Goal: Information Seeking & Learning: Compare options

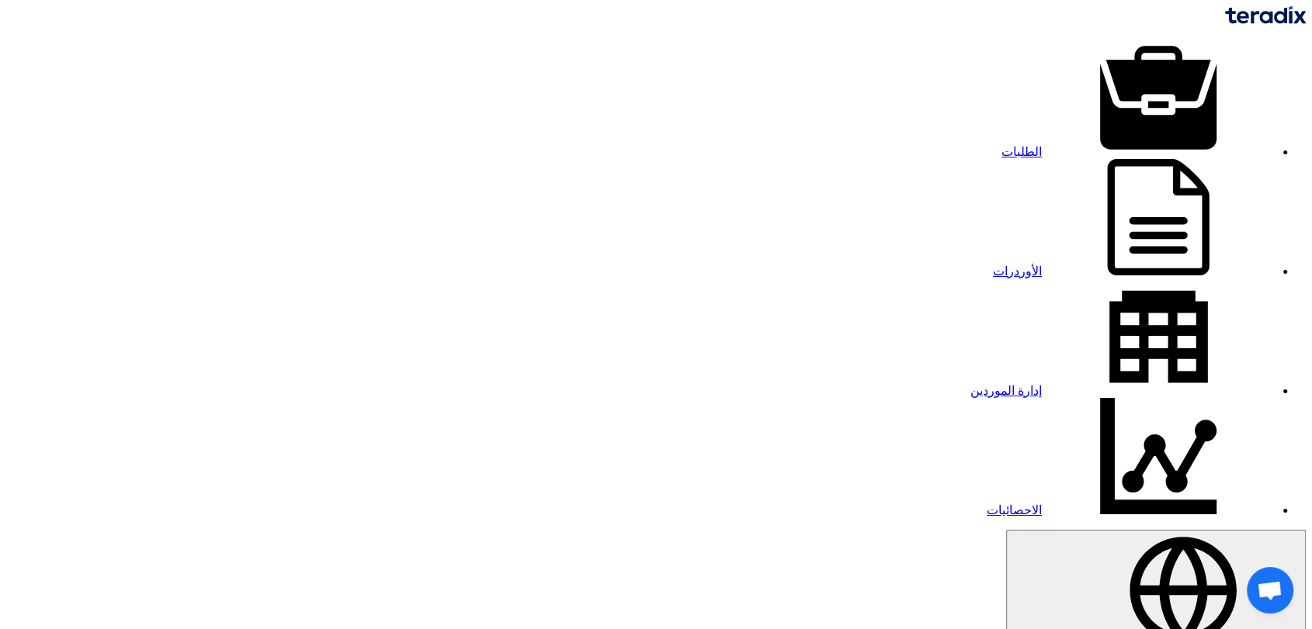
click at [1014, 145] on link "الطلبات" at bounding box center [1137, 151] width 273 height 13
type input "911"
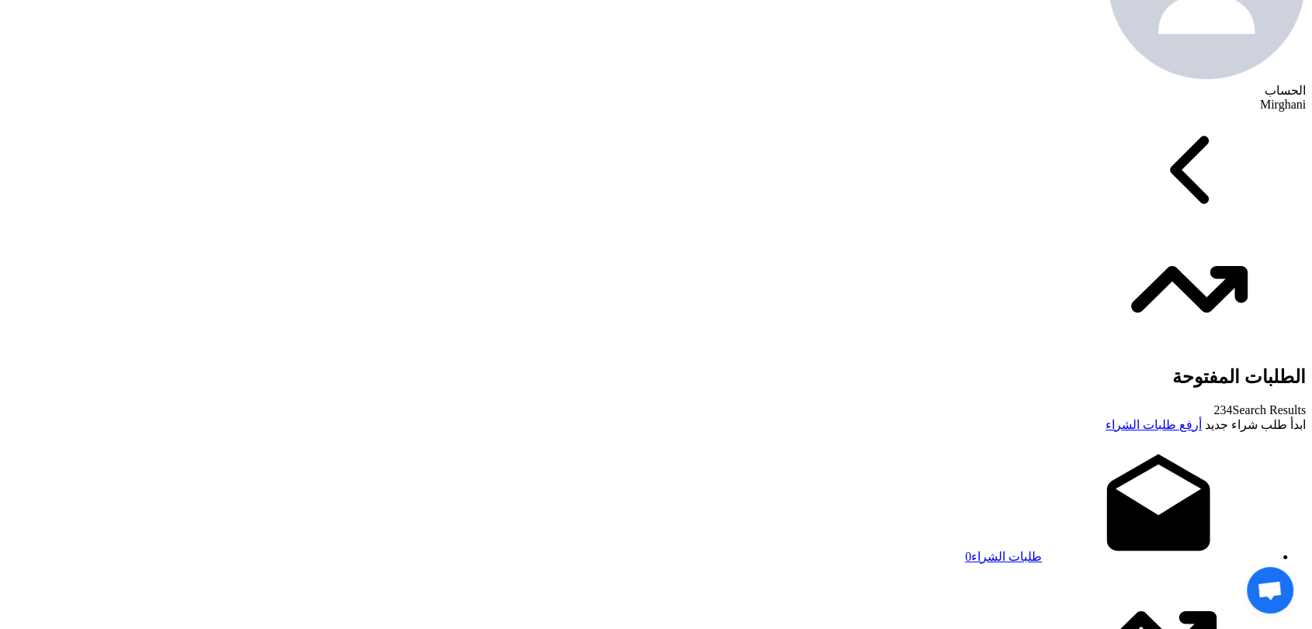
scroll to position [862, 0]
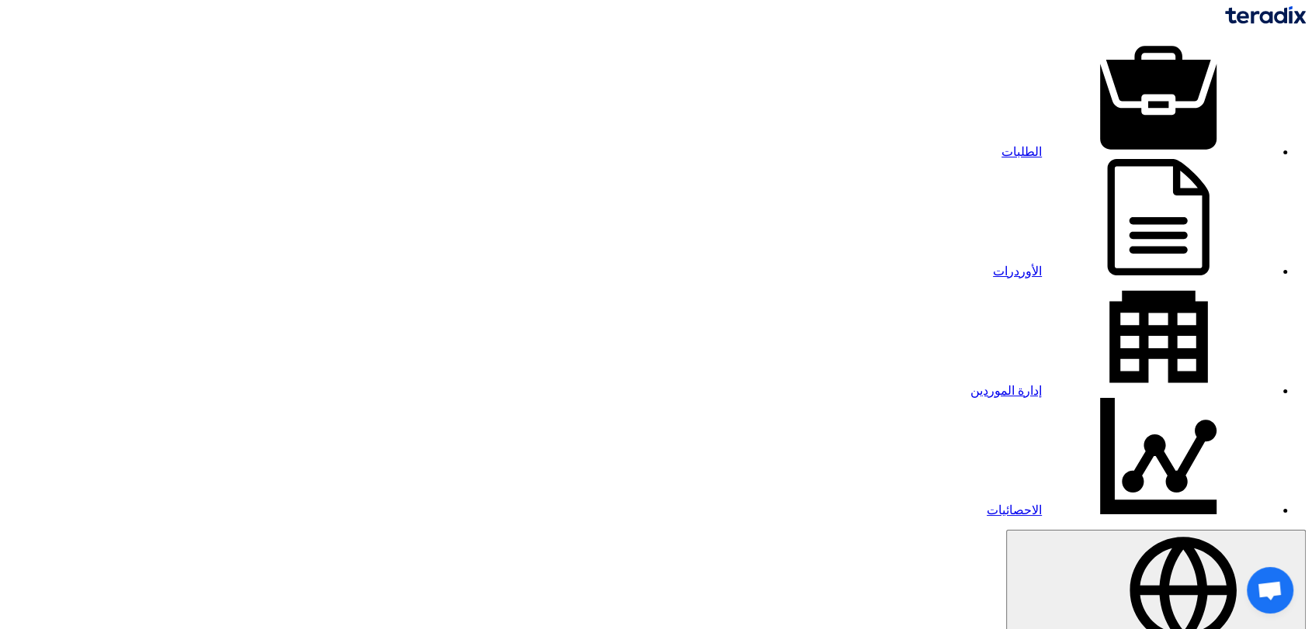
type input "911"
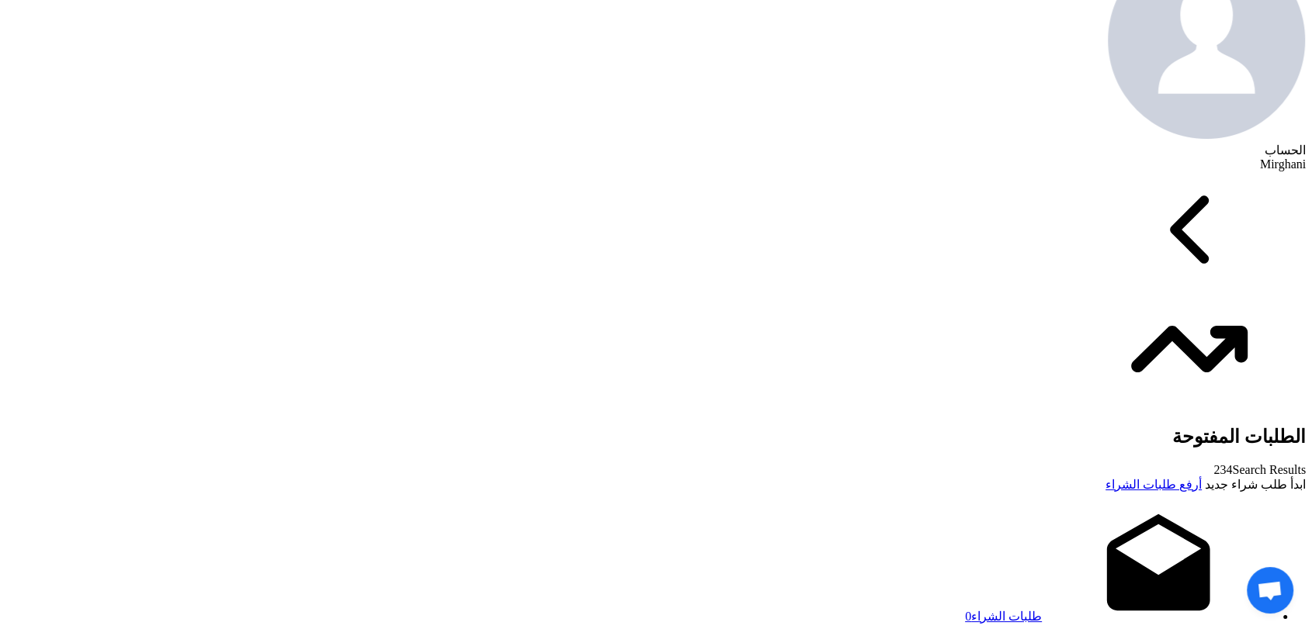
scroll to position [862, 0]
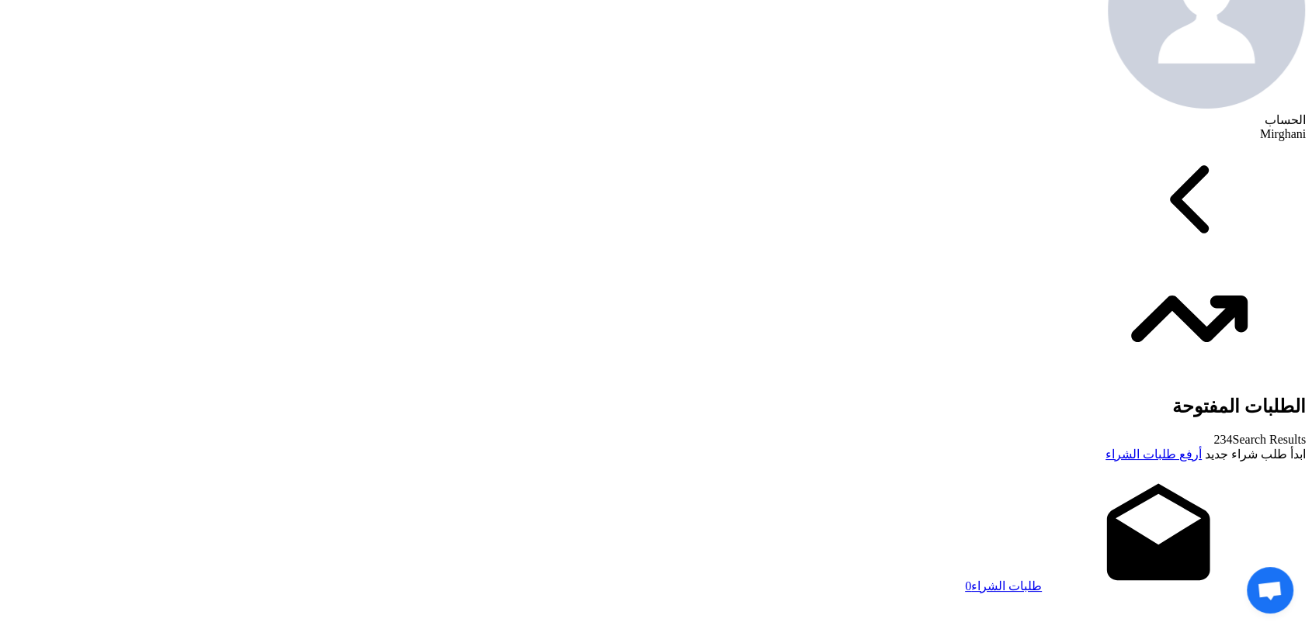
drag, startPoint x: 728, startPoint y: 430, endPoint x: 653, endPoint y: 436, distance: 75.5
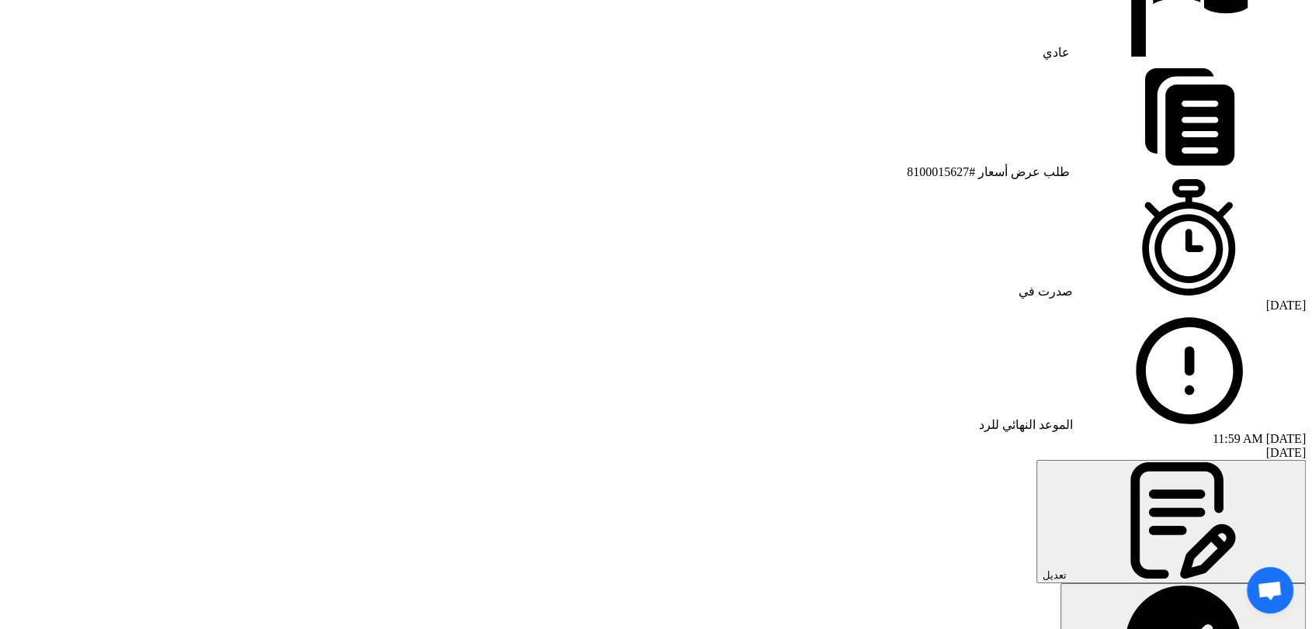
scroll to position [1281, 0]
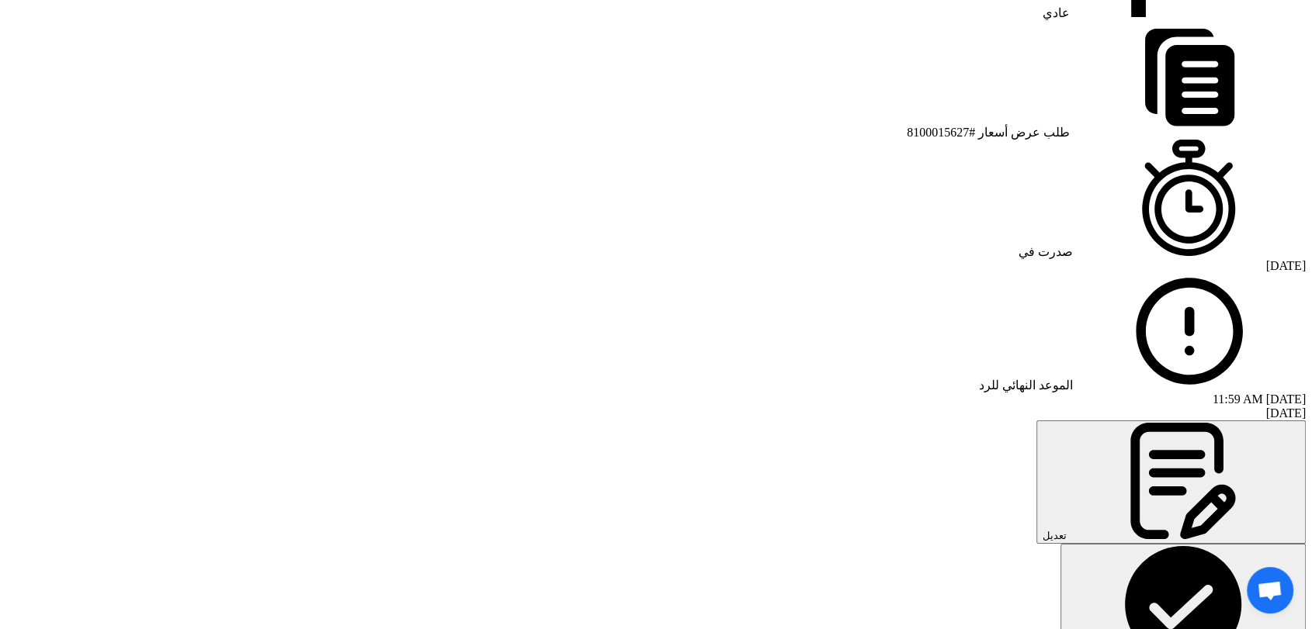
drag, startPoint x: 1136, startPoint y: 275, endPoint x: 993, endPoint y: 255, distance: 144.2
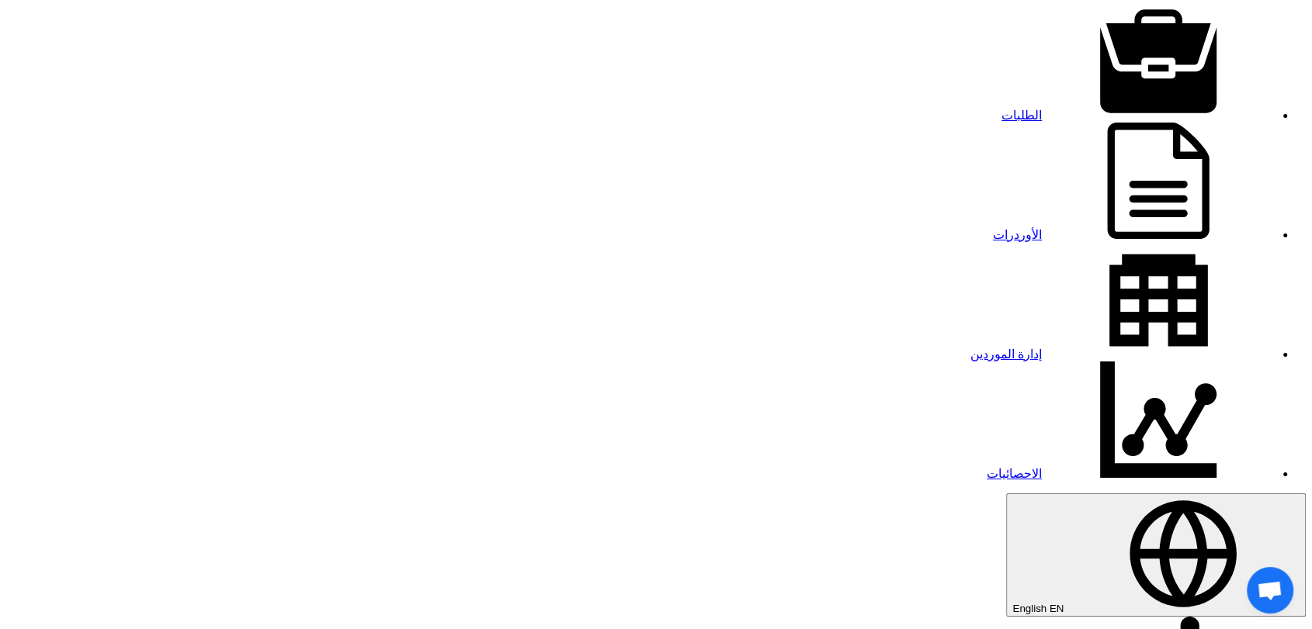
scroll to position [0, 0]
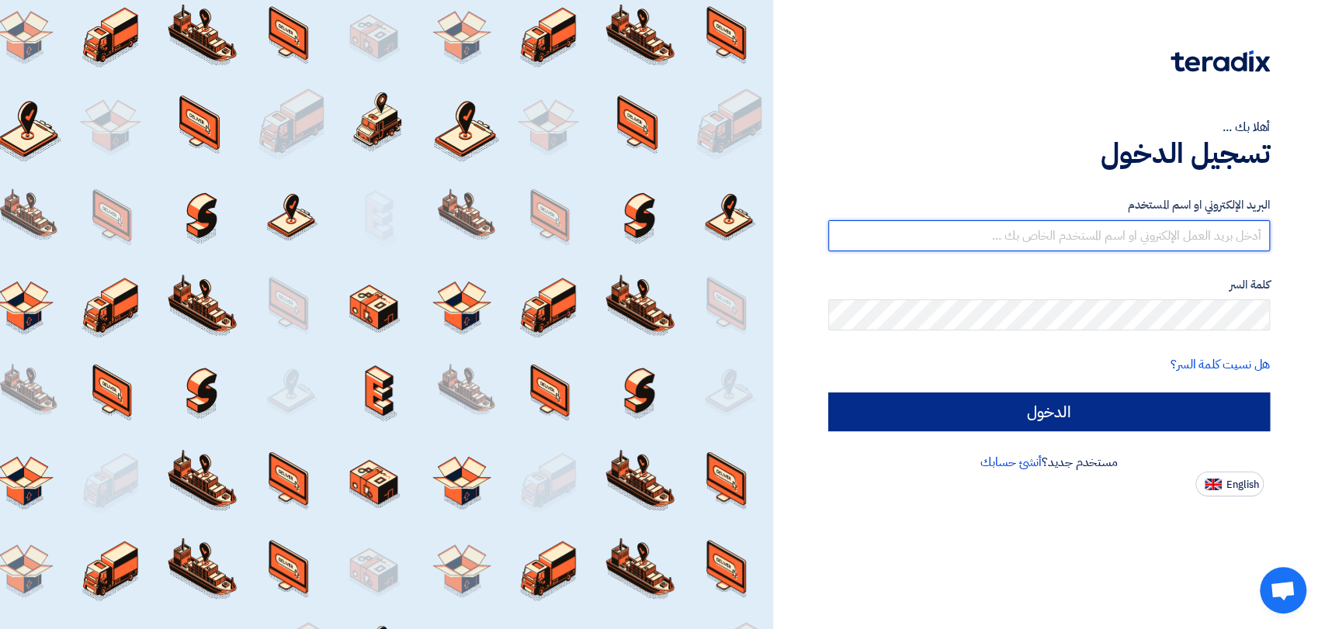
type input "[EMAIL_ADDRESS][DOMAIN_NAME]"
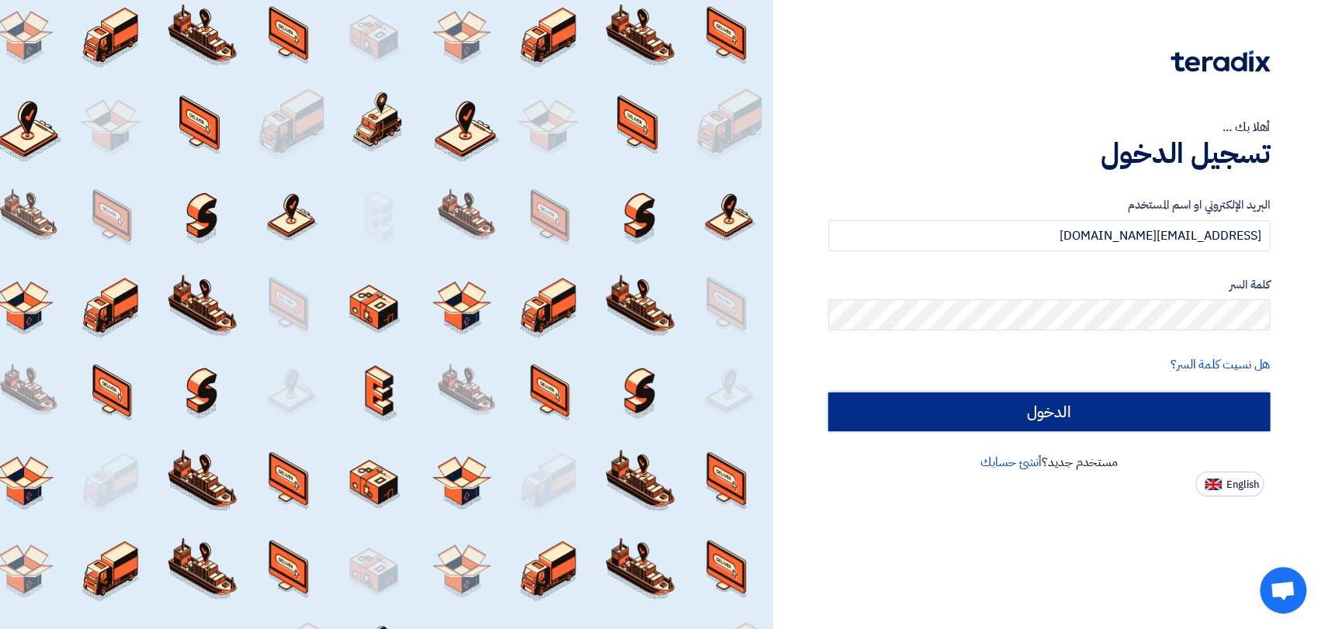
click at [1018, 418] on input "الدخول" at bounding box center [1049, 412] width 442 height 39
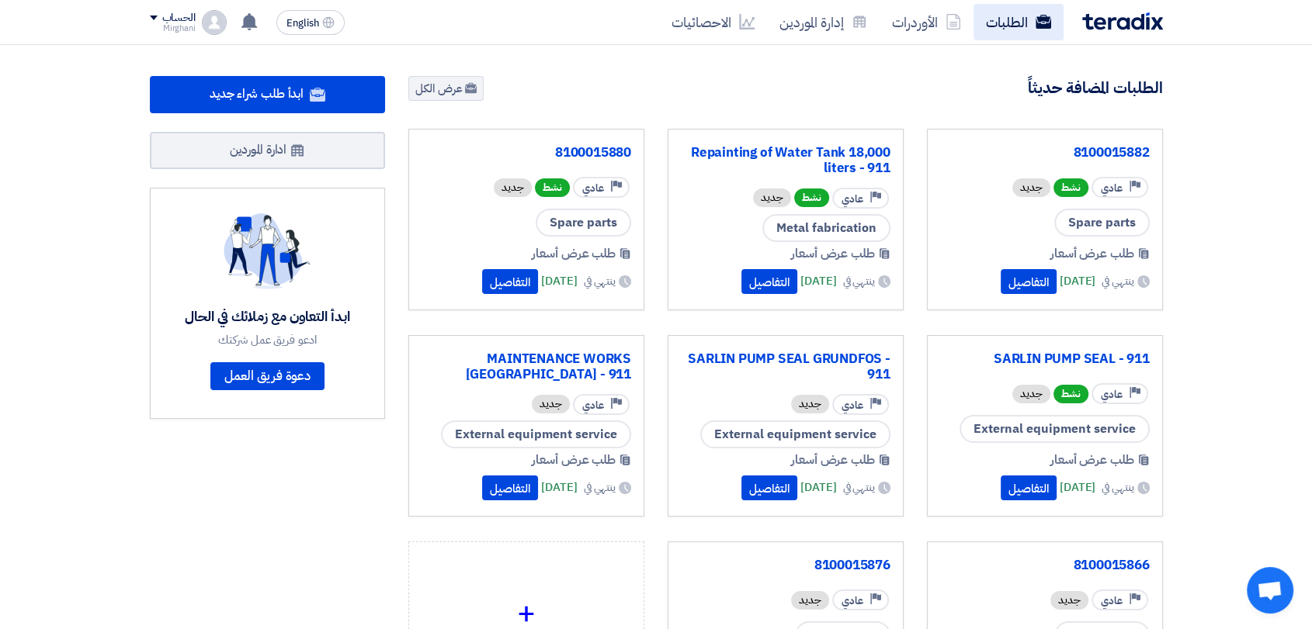
click at [1013, 20] on link "الطلبات" at bounding box center [1018, 22] width 90 height 36
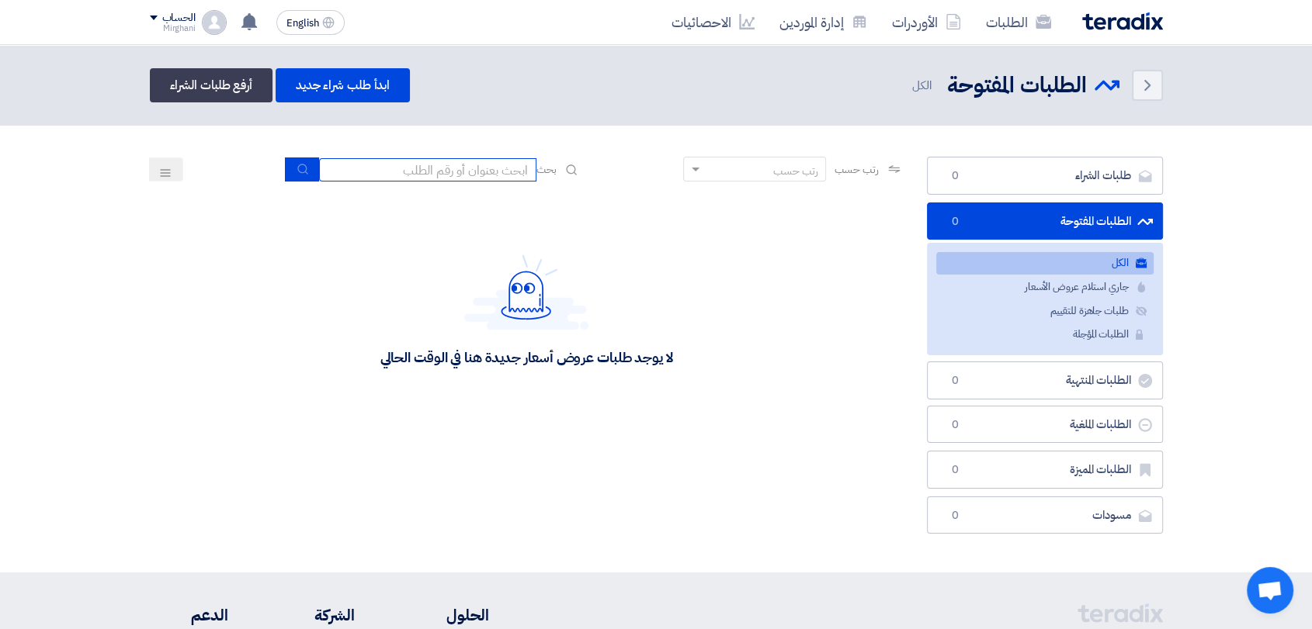
drag, startPoint x: 437, startPoint y: 164, endPoint x: 441, endPoint y: 175, distance: 11.5
click at [437, 164] on input at bounding box center [427, 169] width 217 height 23
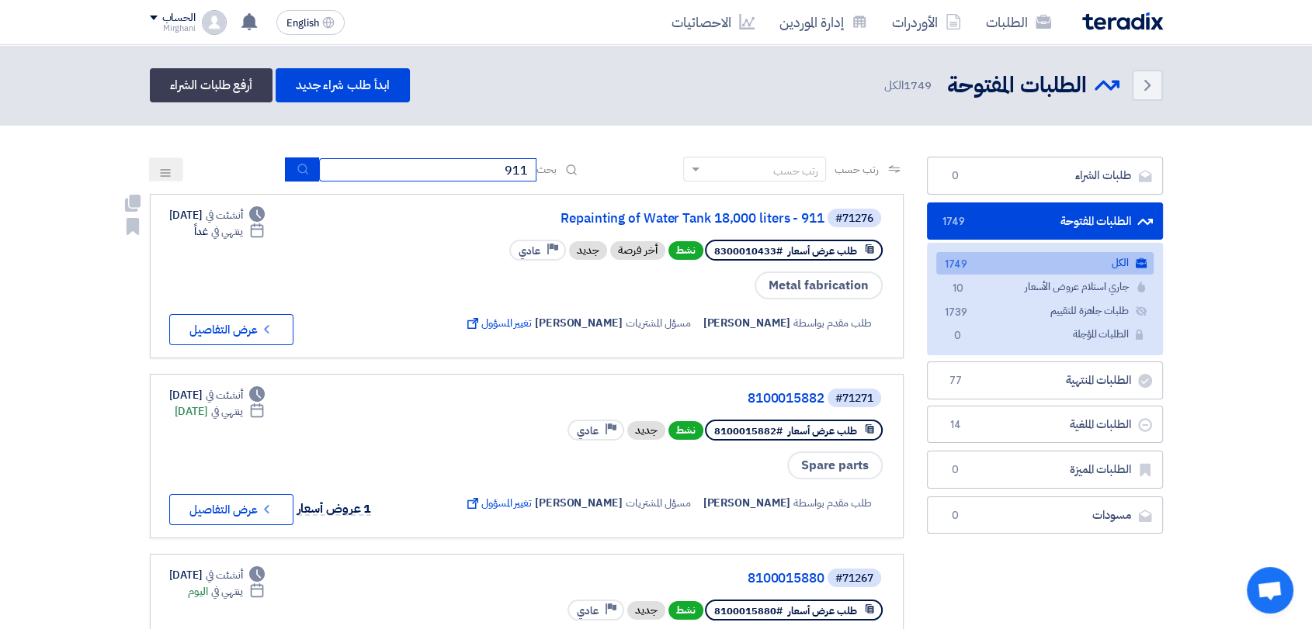
type input "911"
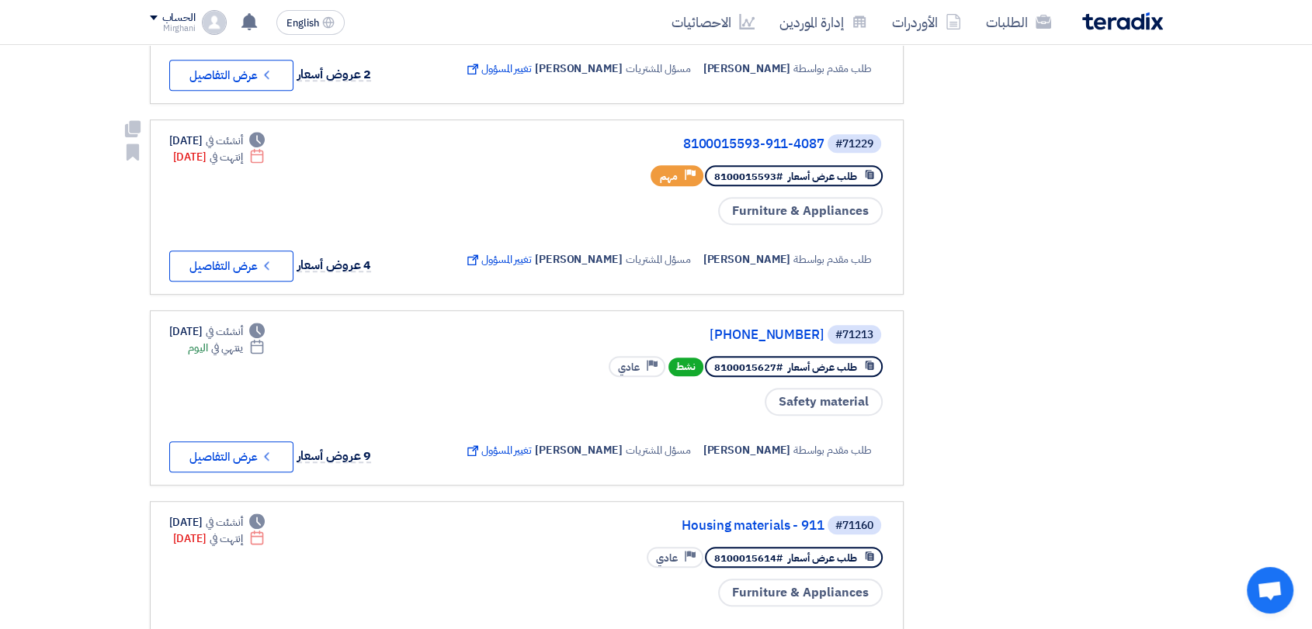
scroll to position [862, 0]
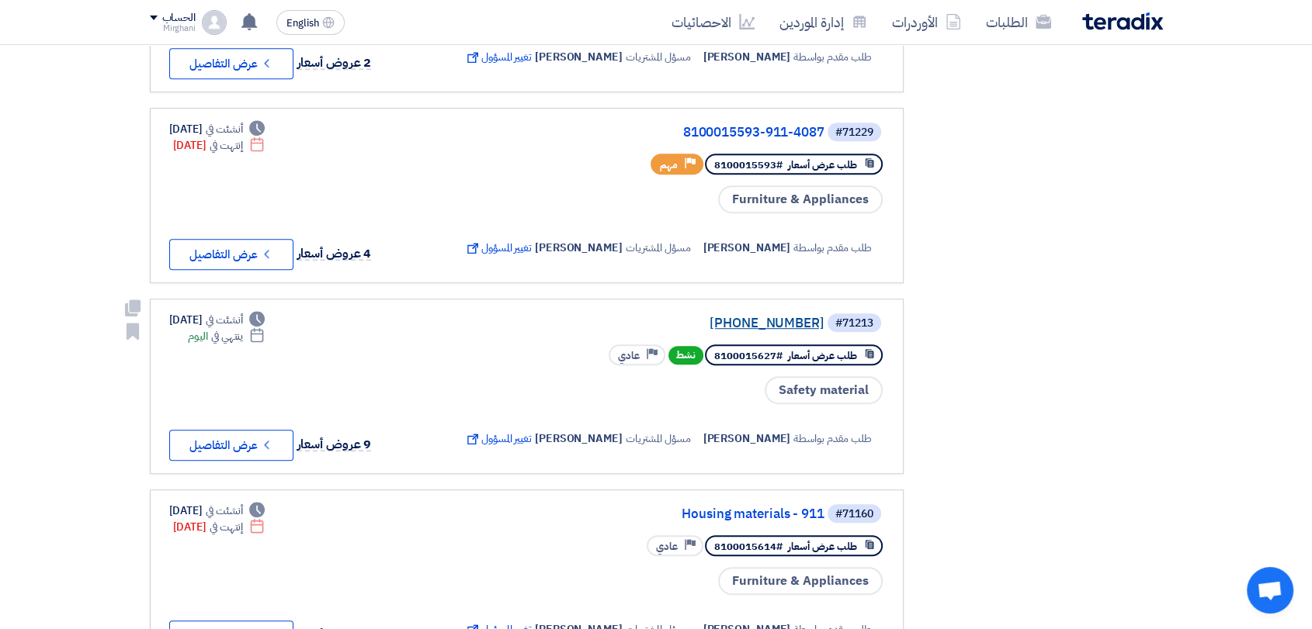
click at [749, 317] on link "[PHONE_NUMBER]" at bounding box center [669, 324] width 310 height 14
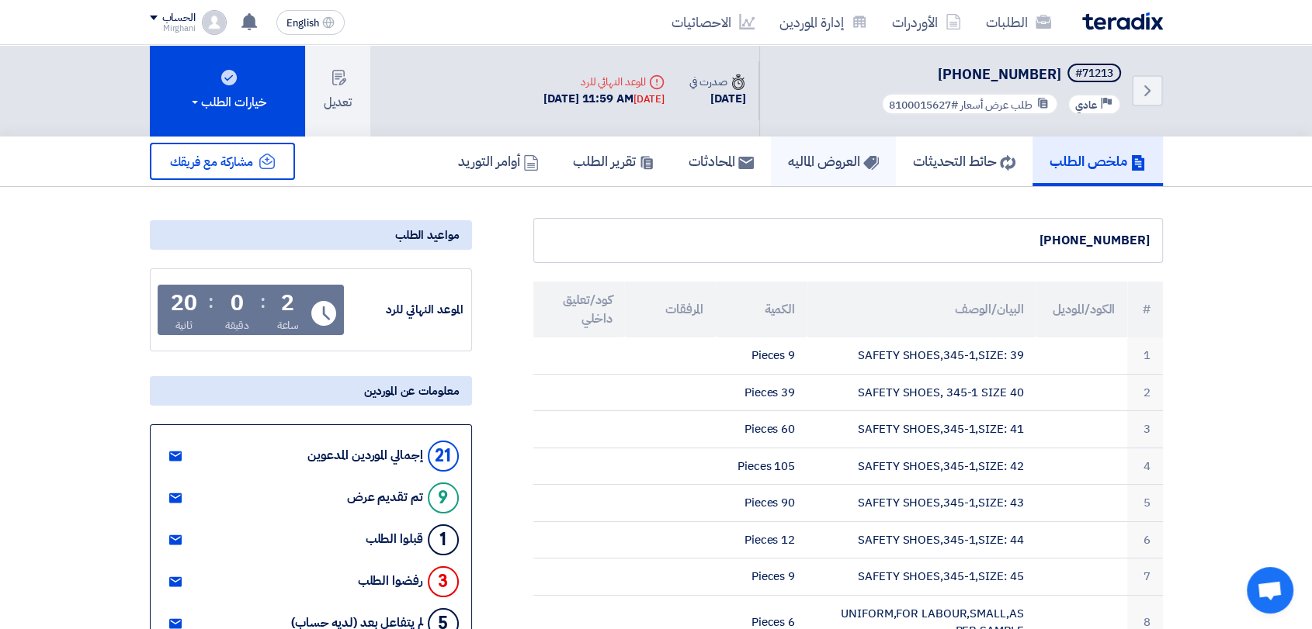
click at [838, 165] on h5 "العروض الماليه" at bounding box center [833, 161] width 91 height 18
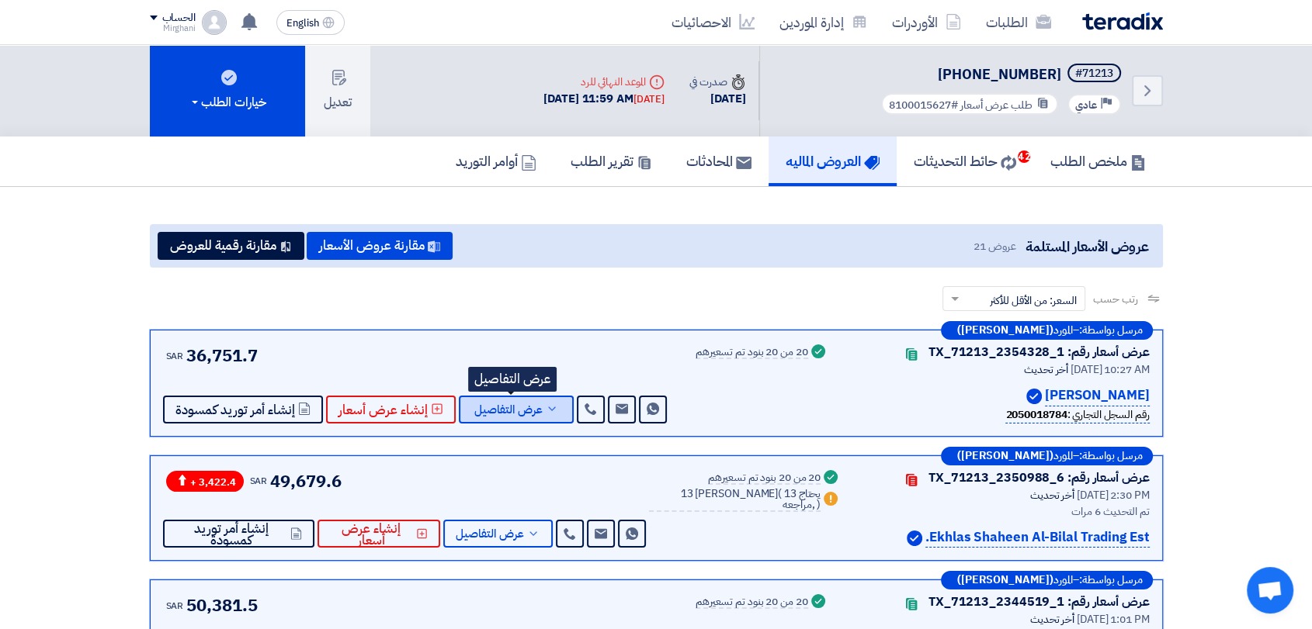
click at [527, 409] on span "عرض التفاصيل" at bounding box center [508, 410] width 68 height 12
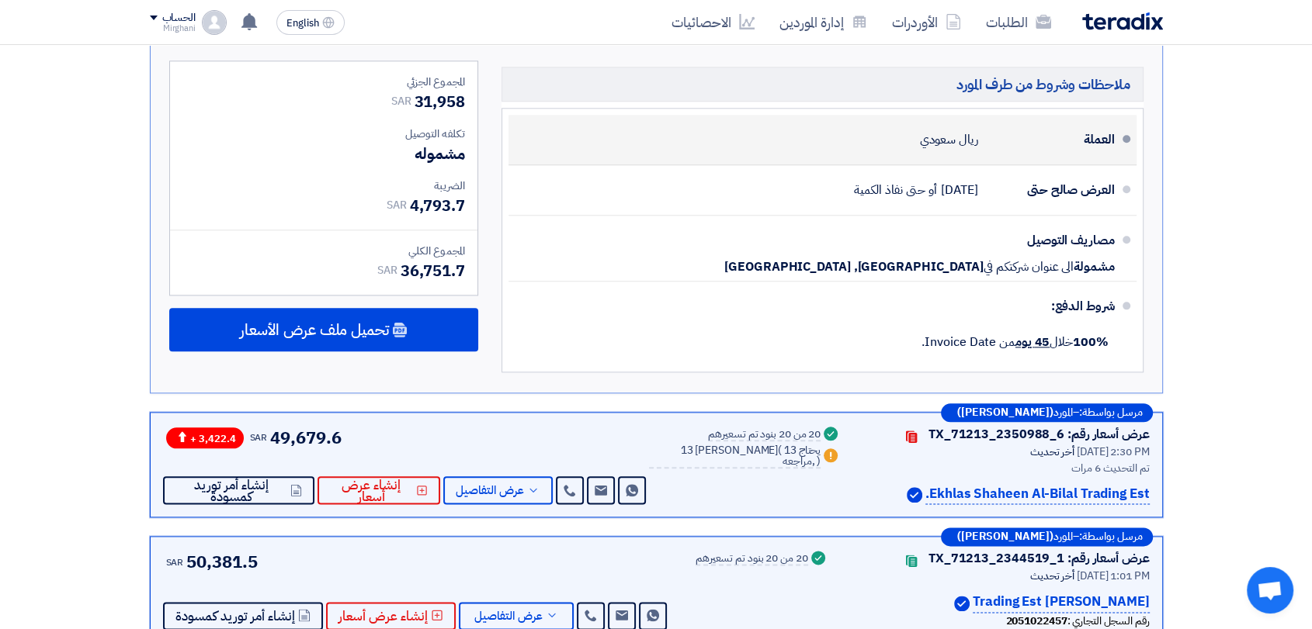
scroll to position [1983, 0]
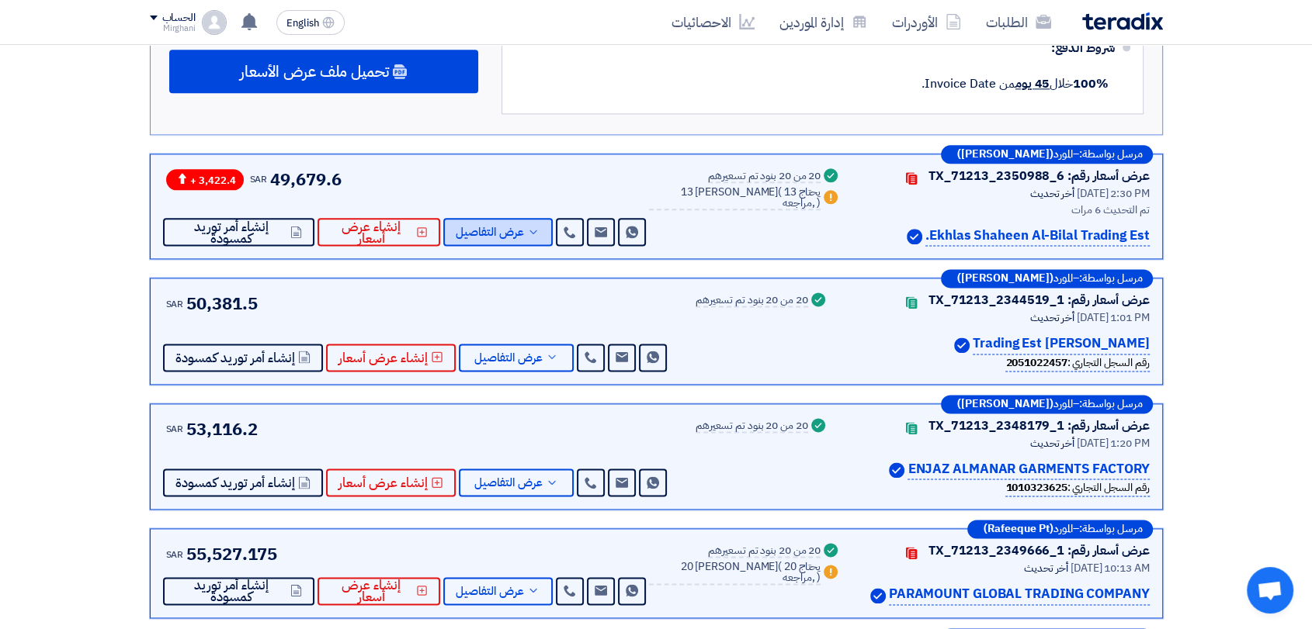
click at [553, 231] on button "عرض التفاصيل" at bounding box center [497, 232] width 109 height 28
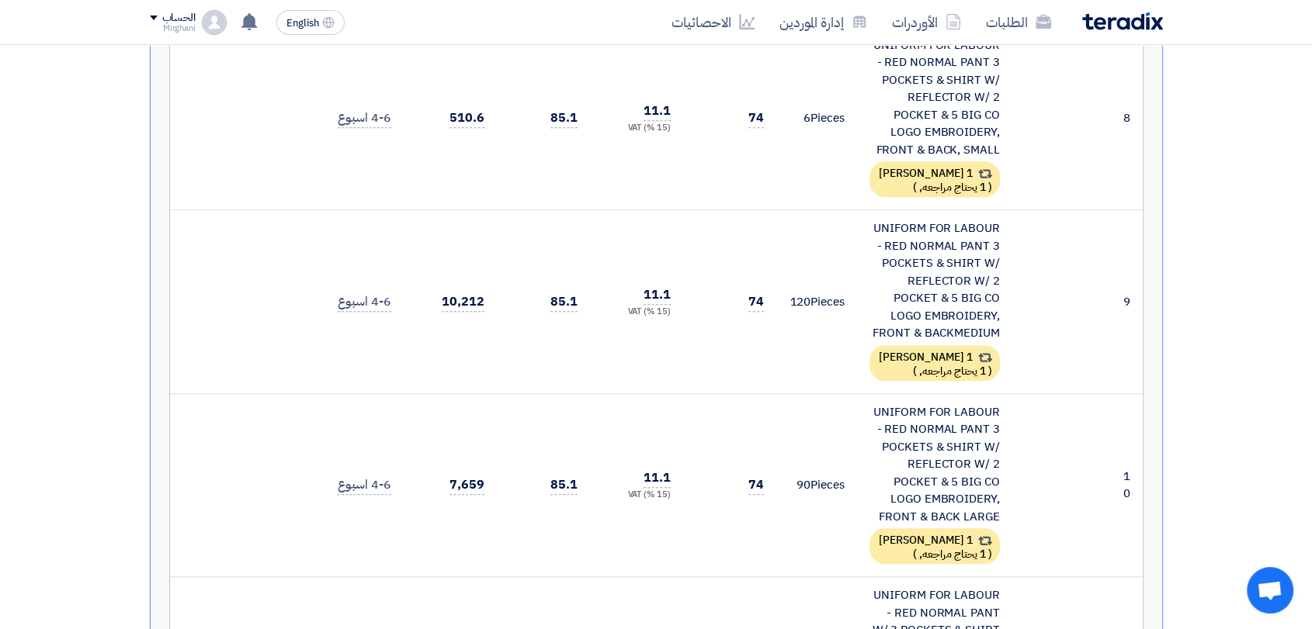
scroll to position [1035, 0]
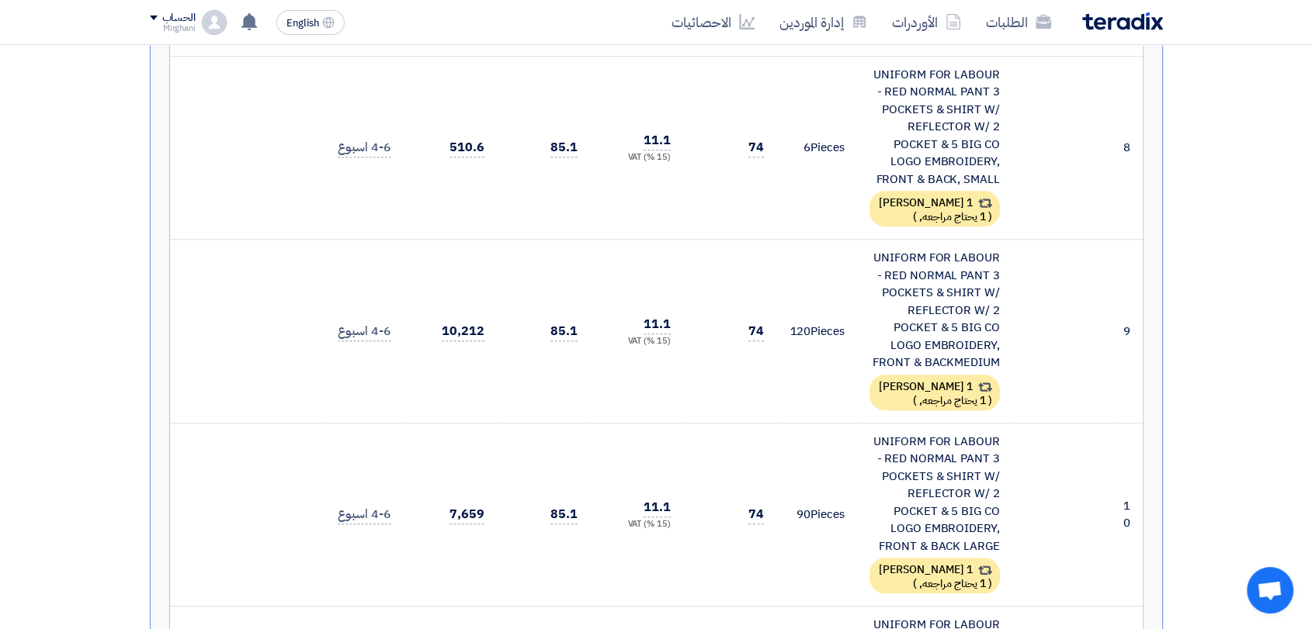
drag, startPoint x: 851, startPoint y: 269, endPoint x: 869, endPoint y: 254, distance: 23.7
click at [855, 268] on td "120 Pieces" at bounding box center [816, 332] width 81 height 184
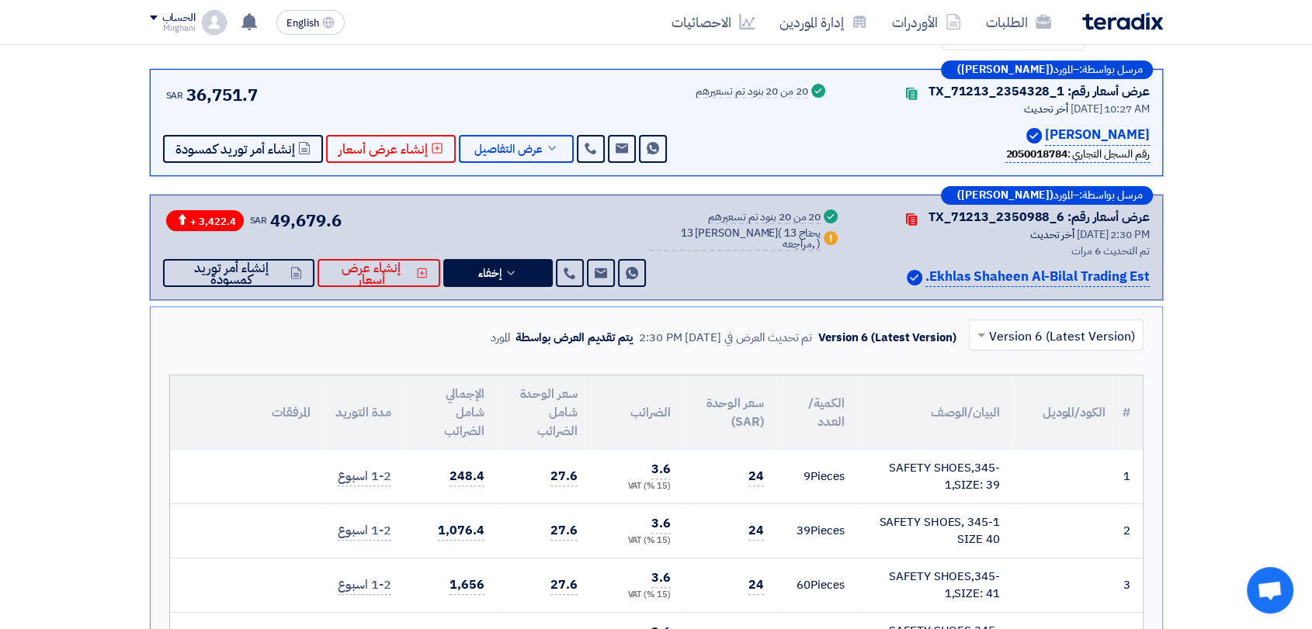
scroll to position [172, 0]
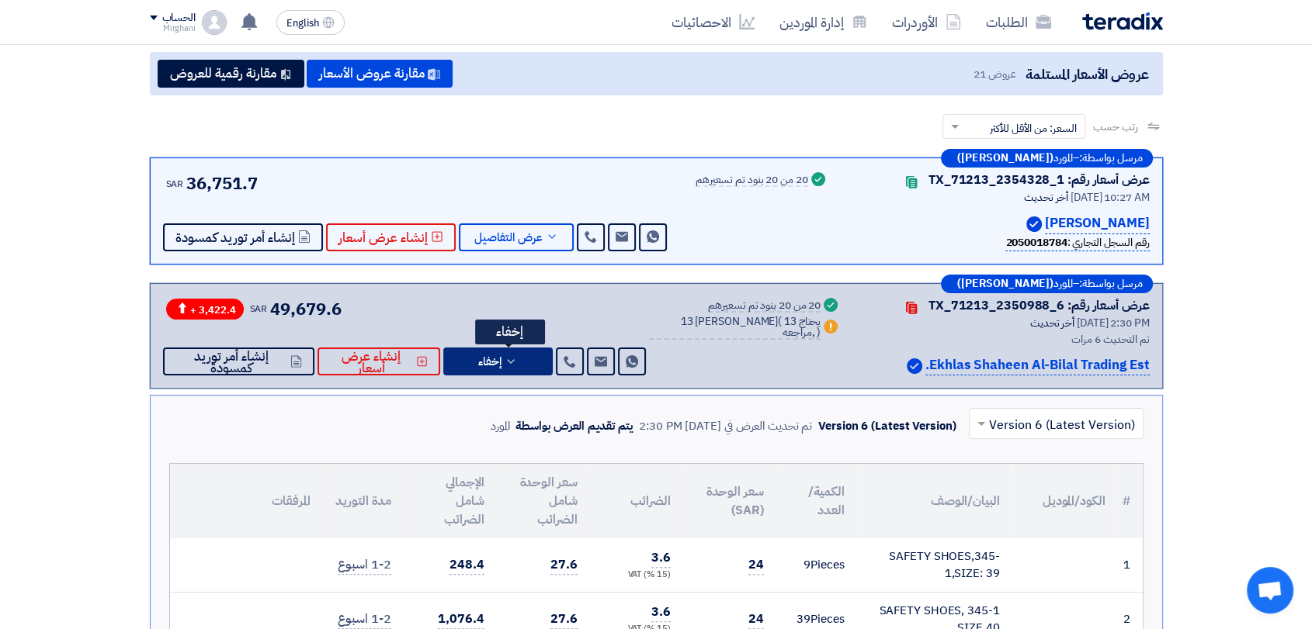
click at [543, 369] on button "إخفاء" at bounding box center [497, 362] width 109 height 28
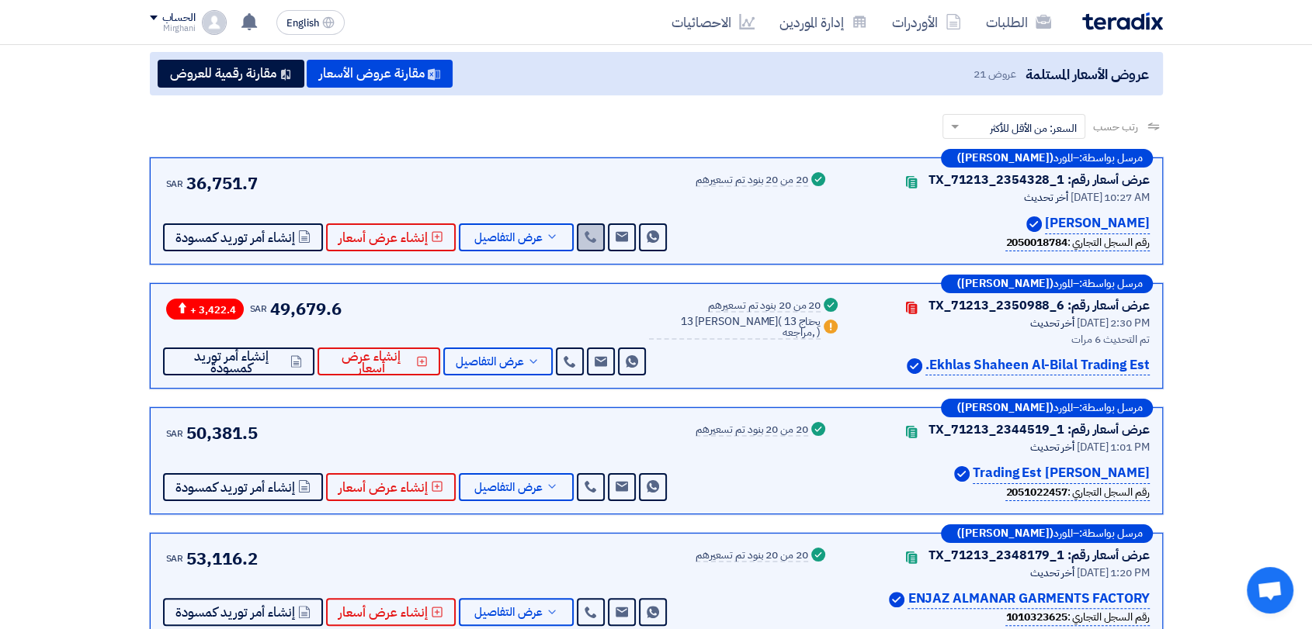
click at [588, 243] on link at bounding box center [591, 238] width 28 height 28
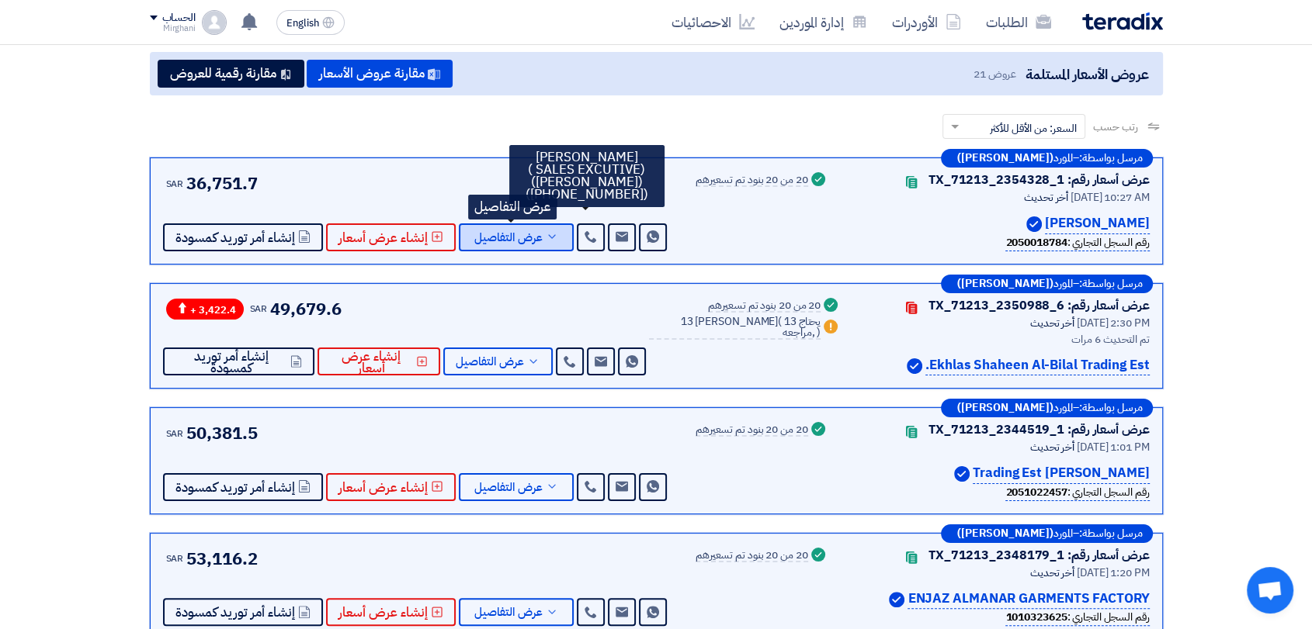
click at [546, 237] on icon at bounding box center [552, 237] width 12 height 12
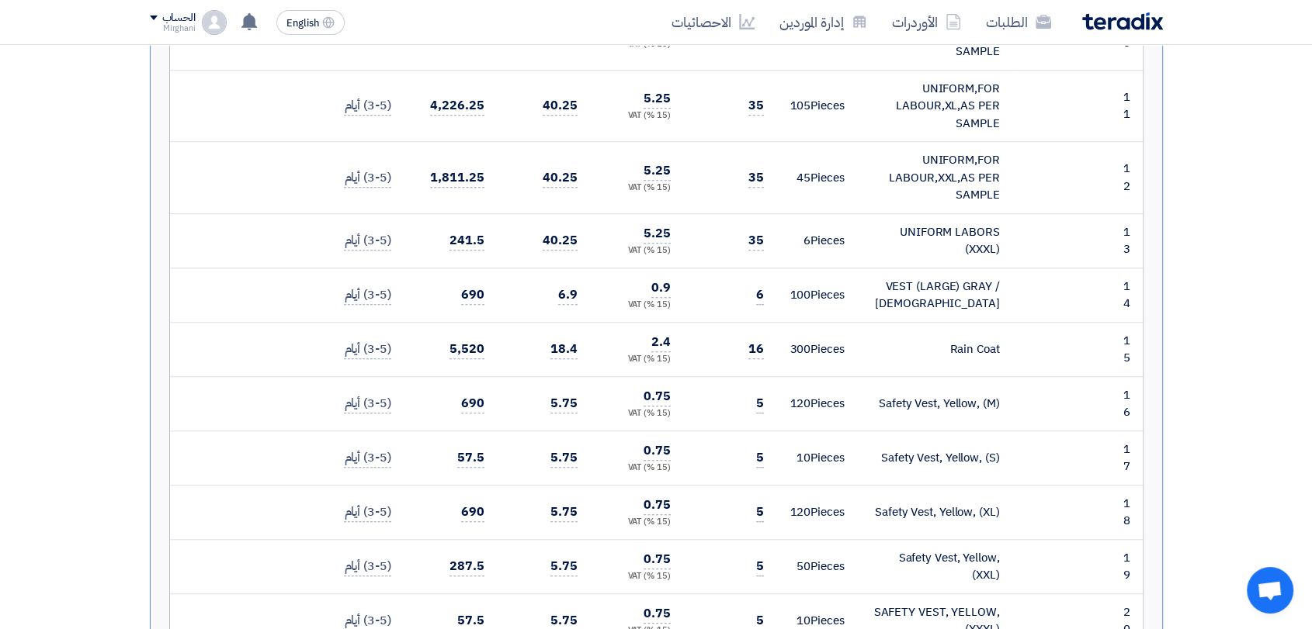
scroll to position [1121, 0]
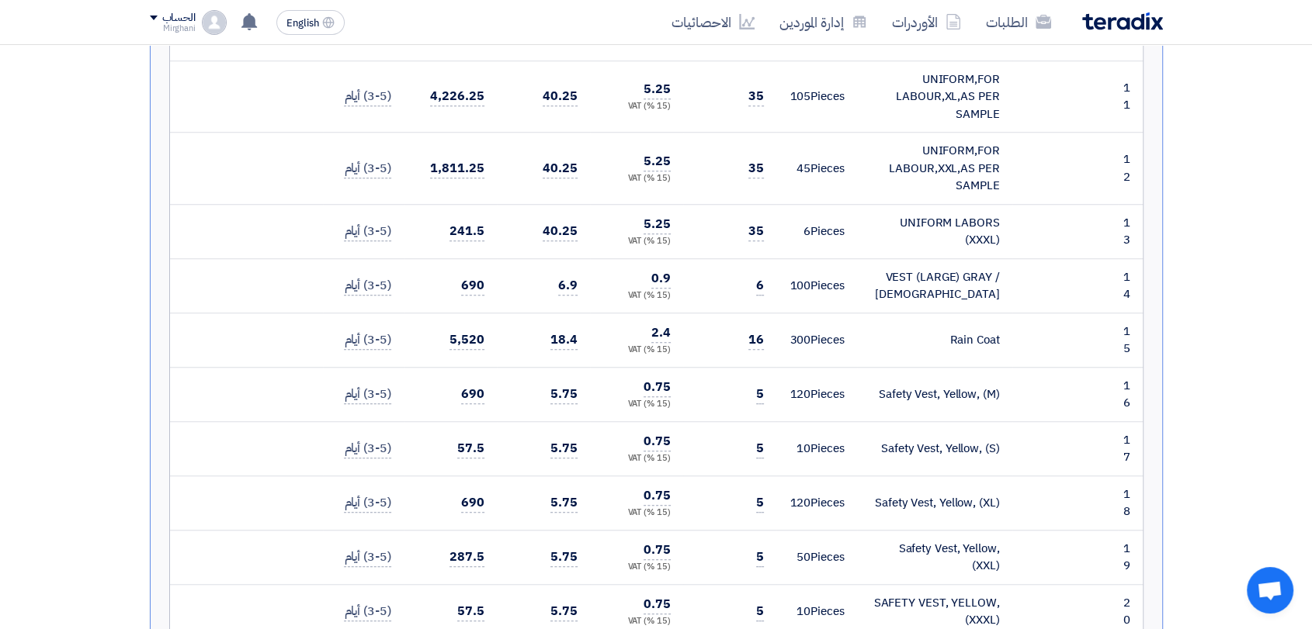
drag, startPoint x: 955, startPoint y: 329, endPoint x: 994, endPoint y: 339, distance: 40.8
click at [994, 339] on div "Rain Coat" at bounding box center [934, 340] width 130 height 18
click at [938, 355] on td "Rain Coat" at bounding box center [934, 340] width 155 height 54
drag, startPoint x: 938, startPoint y: 332, endPoint x: 1014, endPoint y: 342, distance: 77.5
click at [1014, 342] on tr "15 Rain Coat 300" at bounding box center [656, 340] width 973 height 54
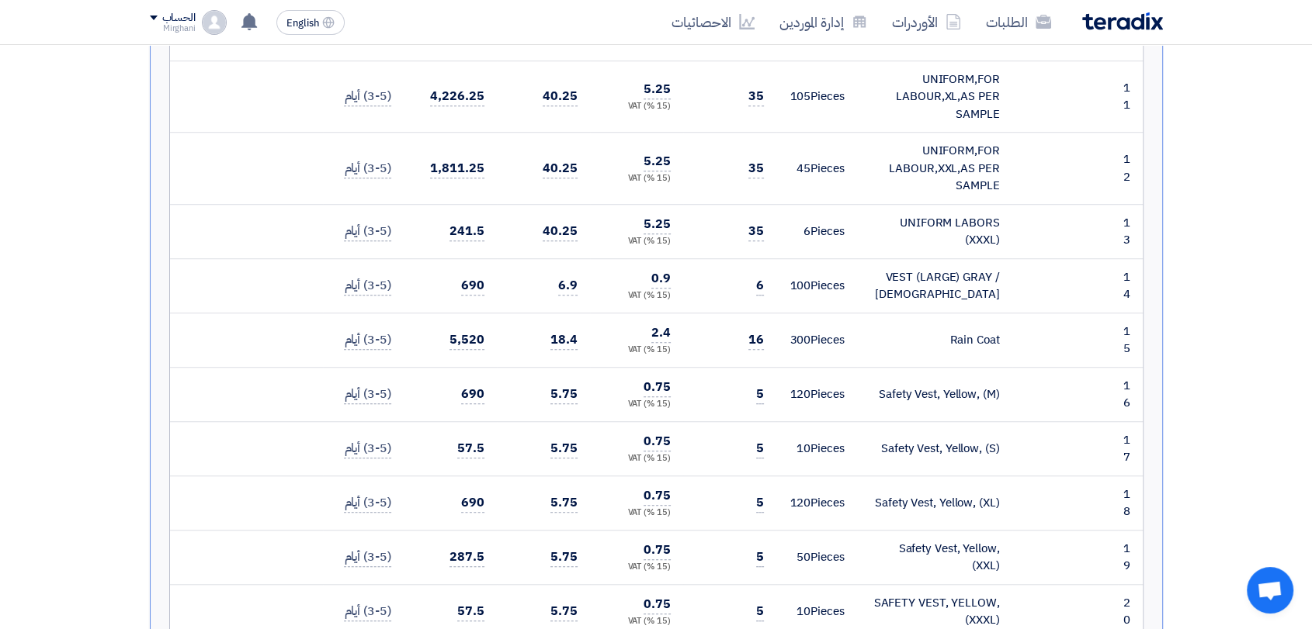
click at [1014, 342] on td at bounding box center [1065, 340] width 106 height 54
drag, startPoint x: 1007, startPoint y: 343, endPoint x: 926, endPoint y: 350, distance: 81.8
click at [929, 349] on td "Rain Coat" at bounding box center [934, 340] width 155 height 54
click at [924, 352] on td "Rain Coat" at bounding box center [934, 340] width 155 height 54
drag, startPoint x: 928, startPoint y: 352, endPoint x: 1010, endPoint y: 354, distance: 81.5
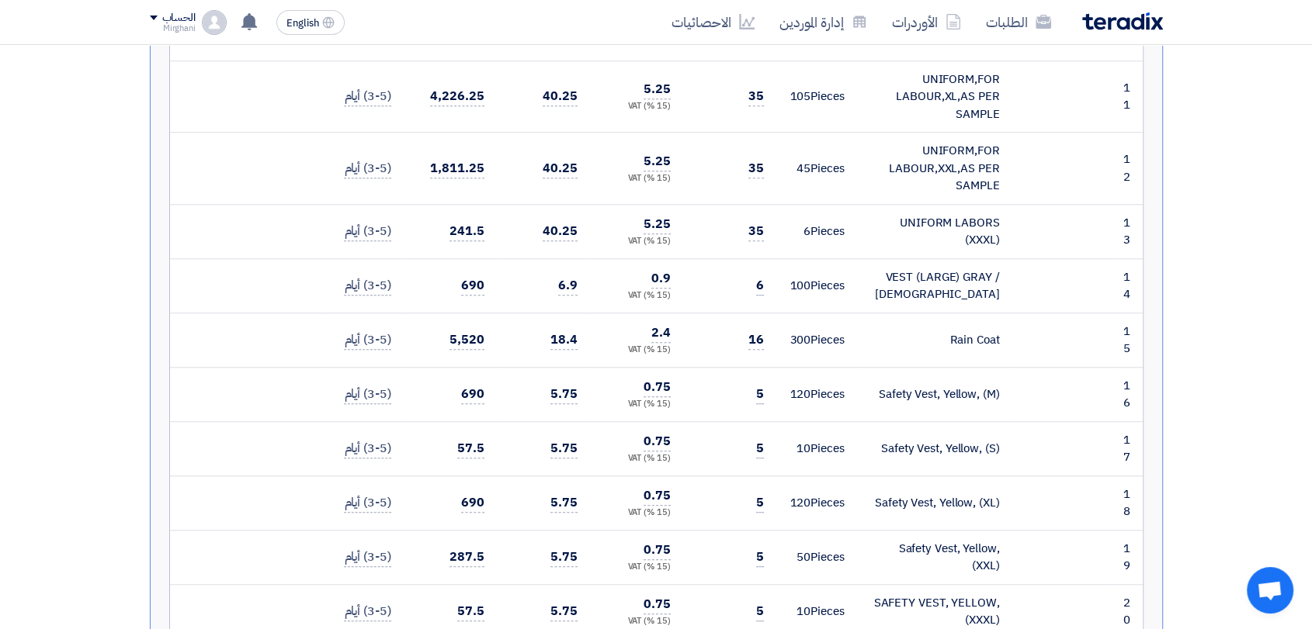
click at [1010, 354] on td "Rain Coat" at bounding box center [934, 340] width 155 height 54
click at [1004, 357] on td "Rain Coat" at bounding box center [934, 340] width 155 height 54
drag, startPoint x: 875, startPoint y: 390, endPoint x: 1019, endPoint y: 402, distance: 144.1
click at [1019, 402] on tr "16 Safety Vest, Yellow, (M) 120" at bounding box center [656, 394] width 973 height 54
click at [1019, 402] on td at bounding box center [1065, 394] width 106 height 54
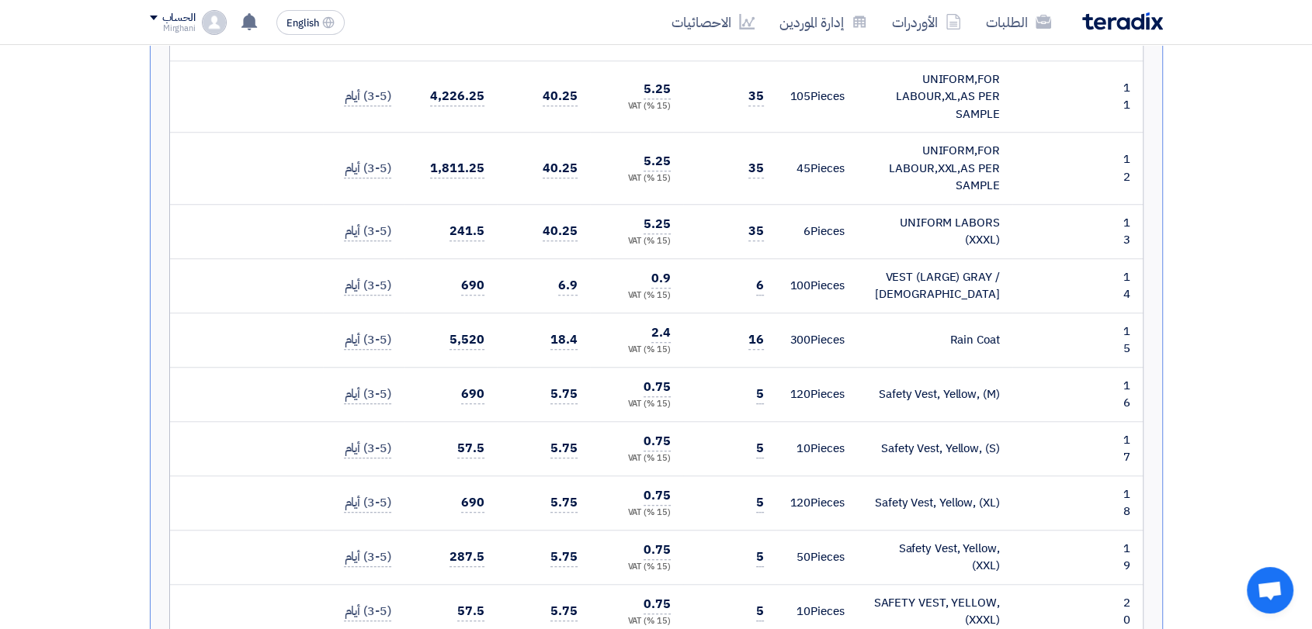
drag, startPoint x: 1015, startPoint y: 401, endPoint x: 872, endPoint y: 405, distance: 142.9
click at [872, 405] on tr "16 Safety Vest, Yellow, (M) 120" at bounding box center [656, 394] width 973 height 54
click at [875, 410] on td "Safety Vest, Yellow, (M)" at bounding box center [934, 394] width 155 height 54
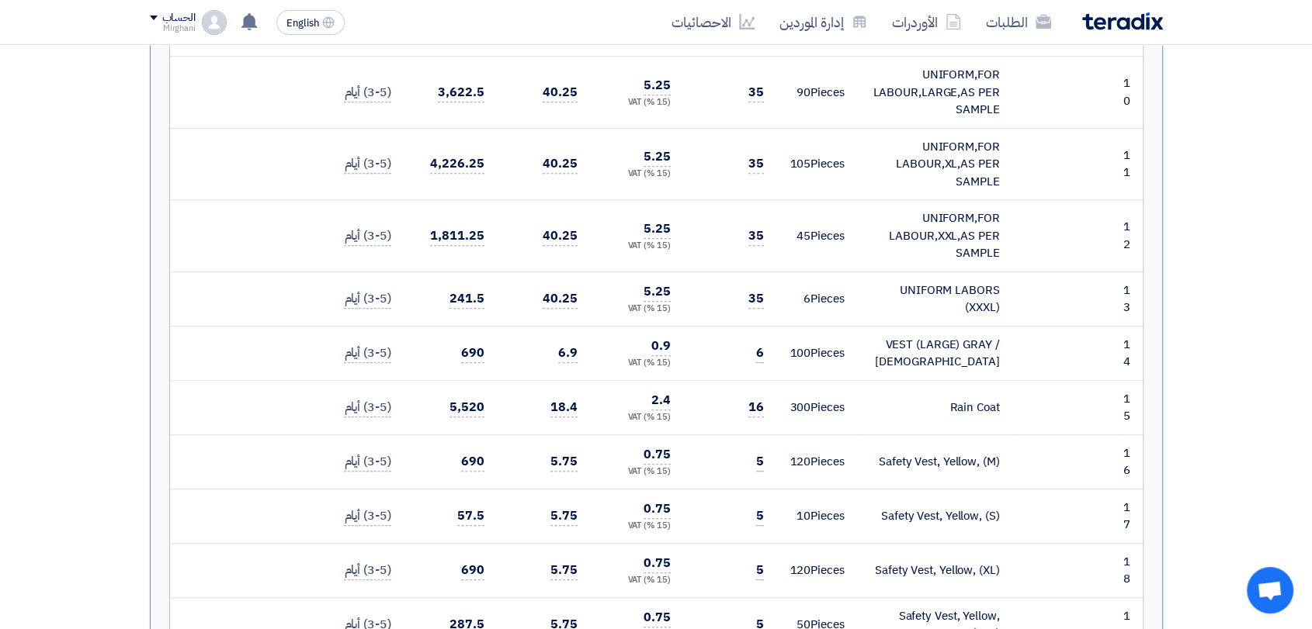
scroll to position [1035, 0]
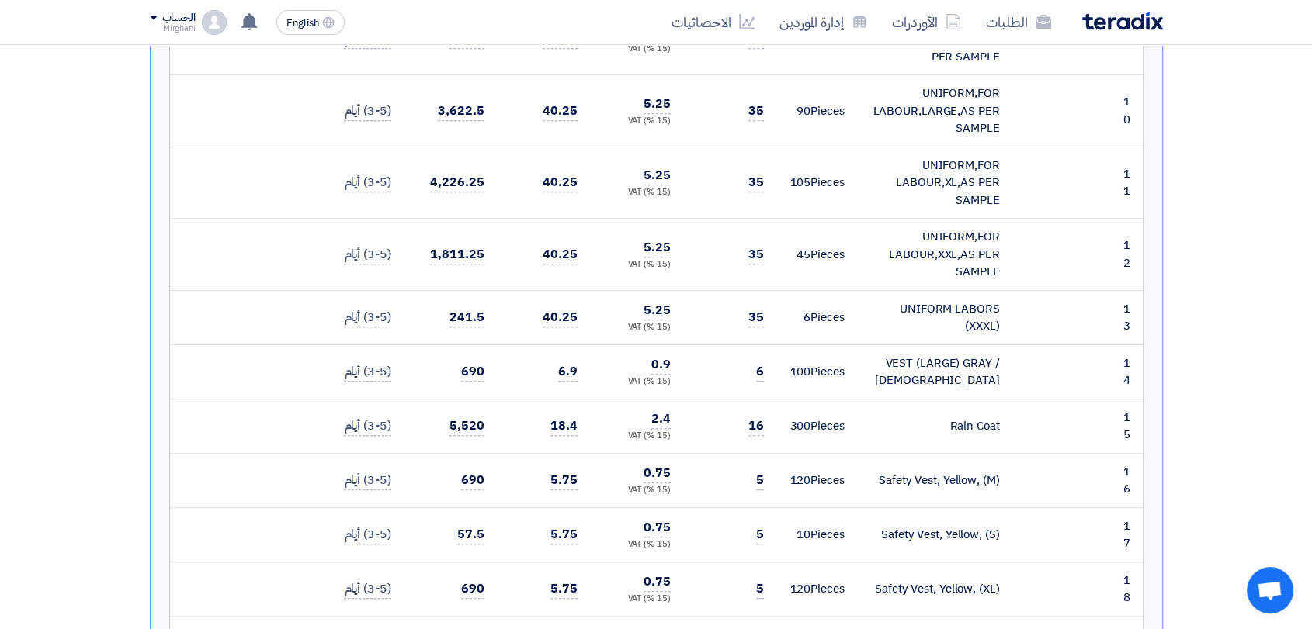
drag, startPoint x: 1267, startPoint y: 325, endPoint x: 1220, endPoint y: 383, distance: 73.9
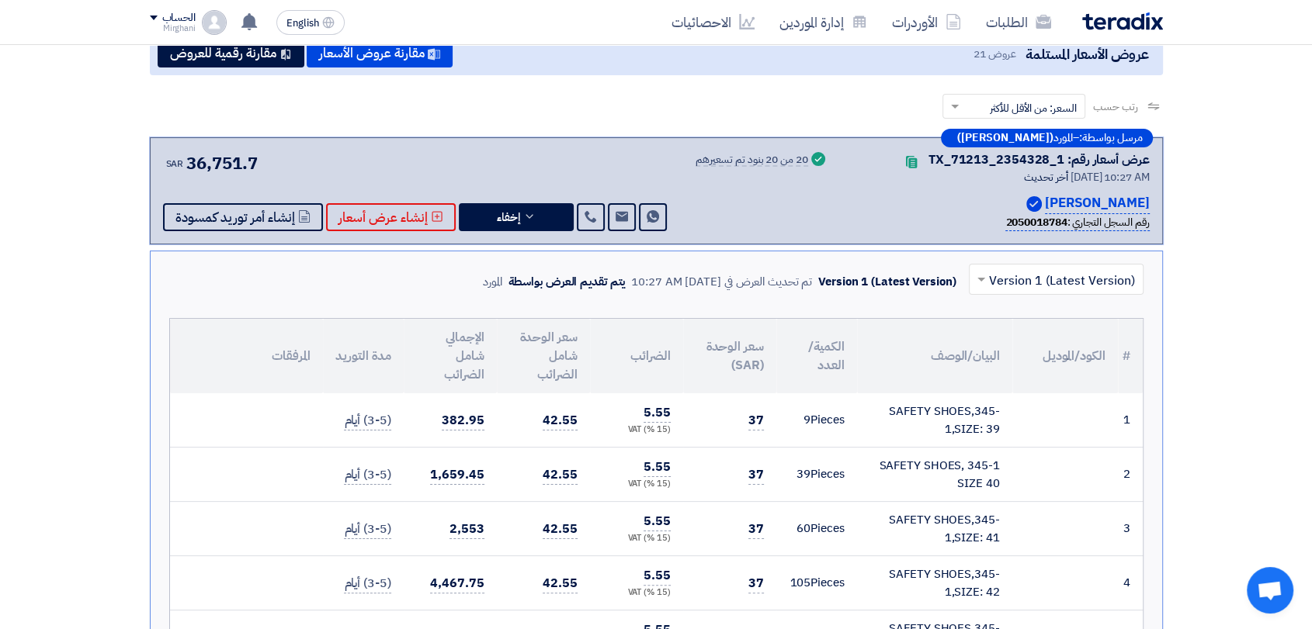
scroll to position [172, 0]
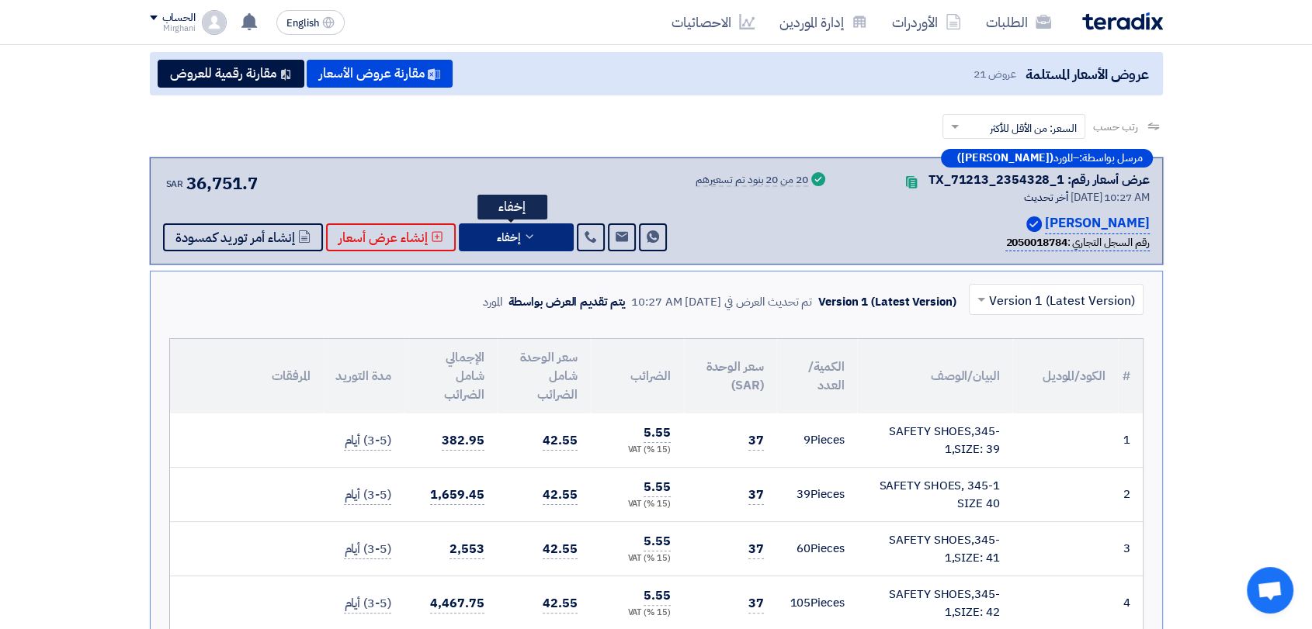
click at [523, 231] on icon at bounding box center [529, 237] width 12 height 12
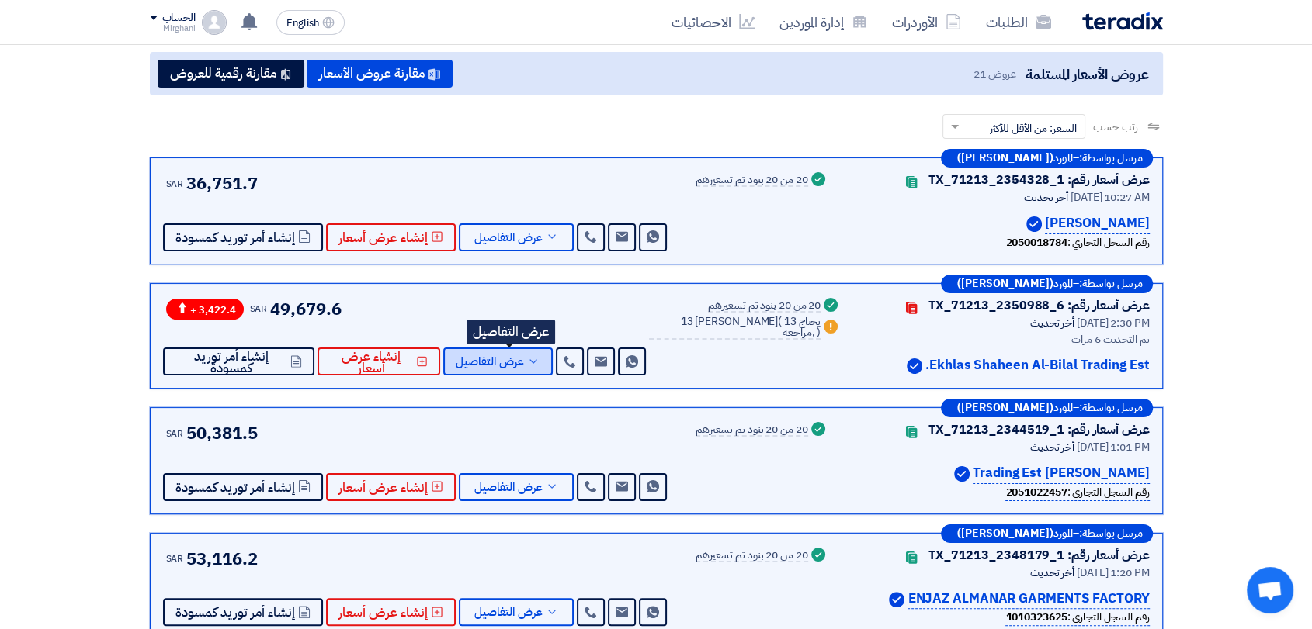
click at [537, 368] on button "عرض التفاصيل" at bounding box center [497, 362] width 109 height 28
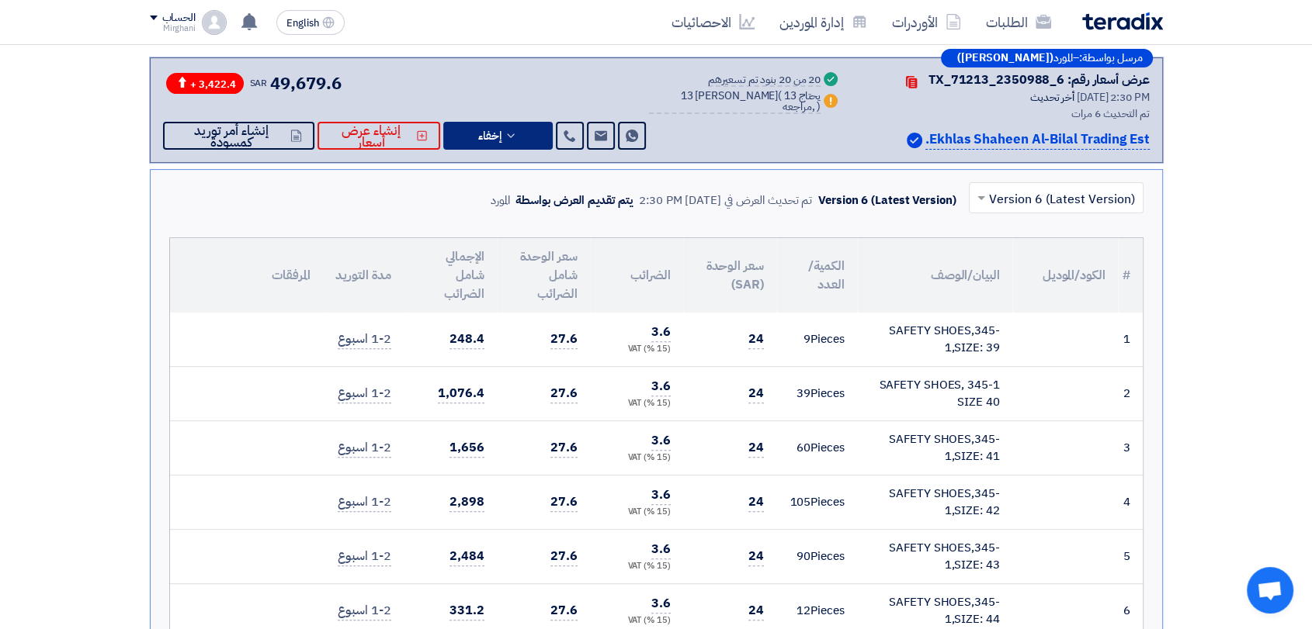
scroll to position [345, 0]
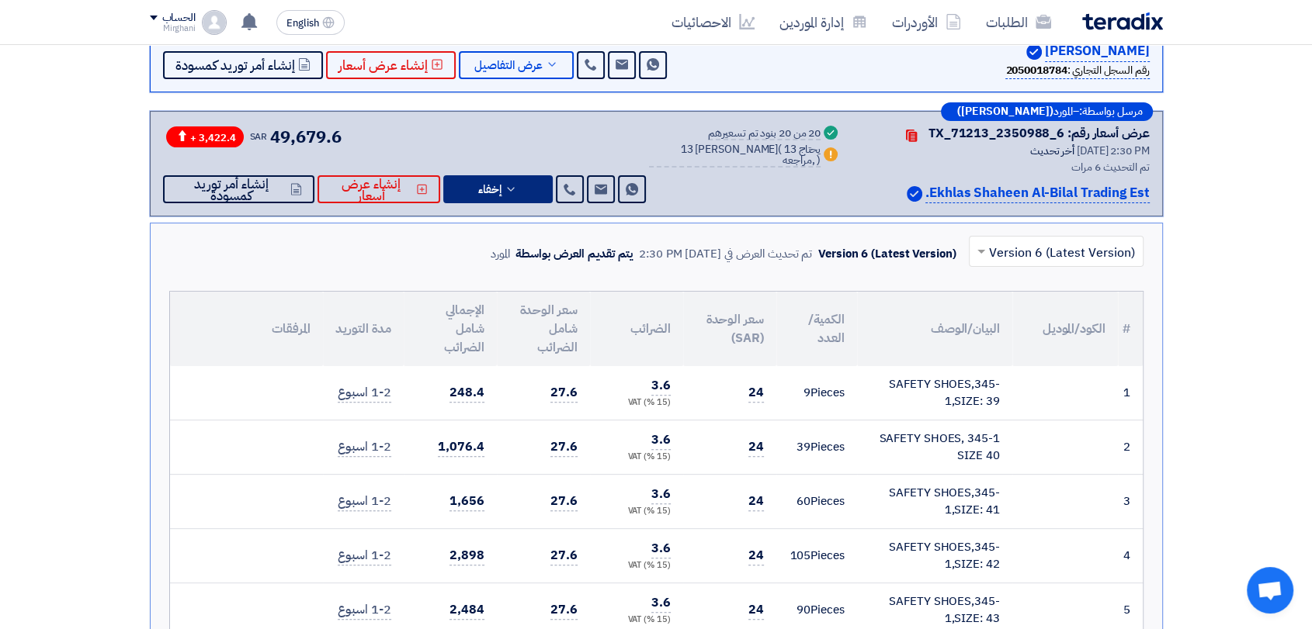
click at [521, 200] on button "إخفاء" at bounding box center [497, 189] width 109 height 28
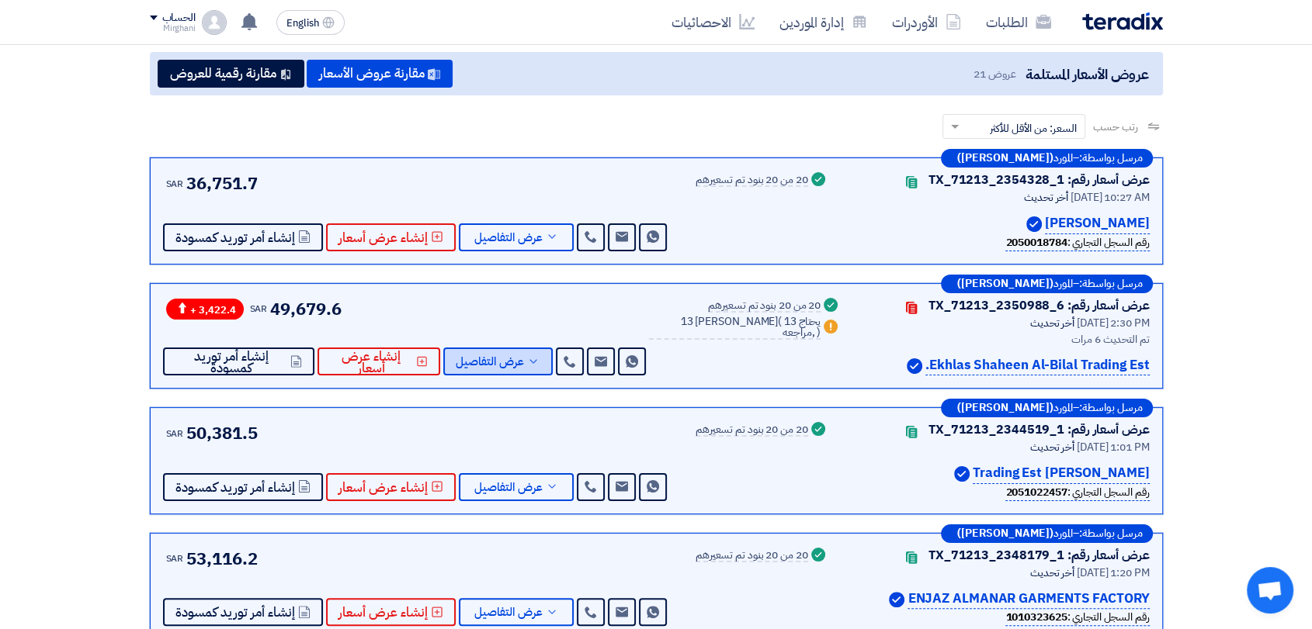
scroll to position [258, 0]
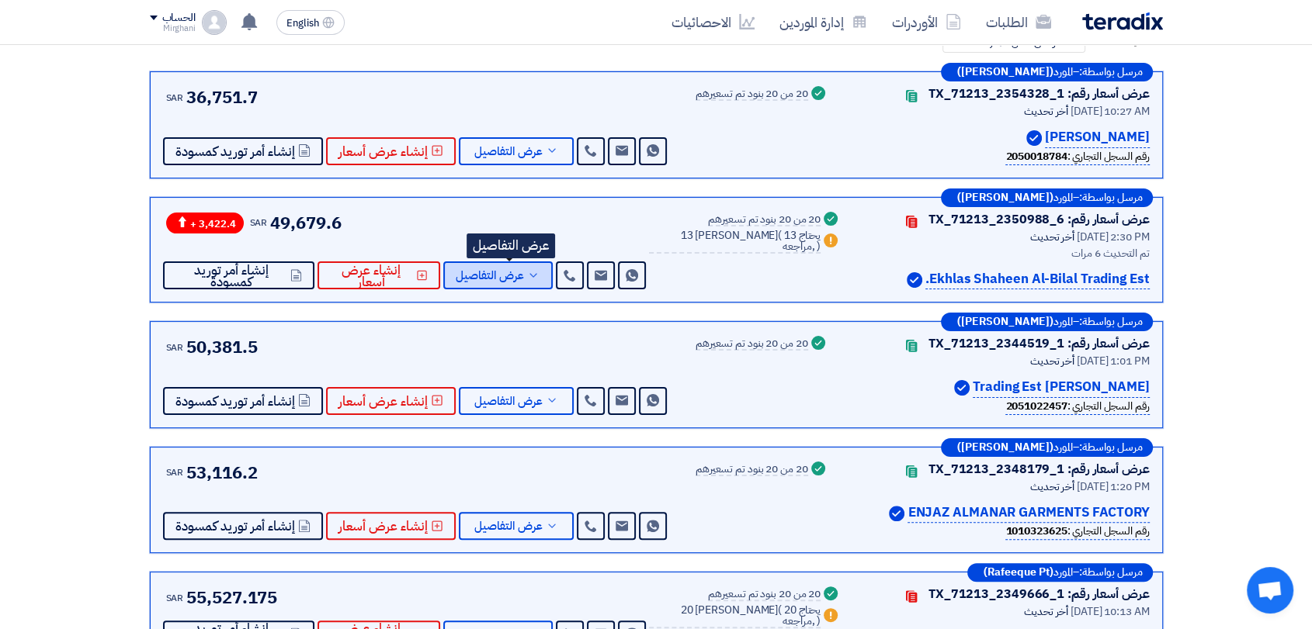
click at [511, 283] on button "عرض التفاصيل" at bounding box center [497, 276] width 109 height 28
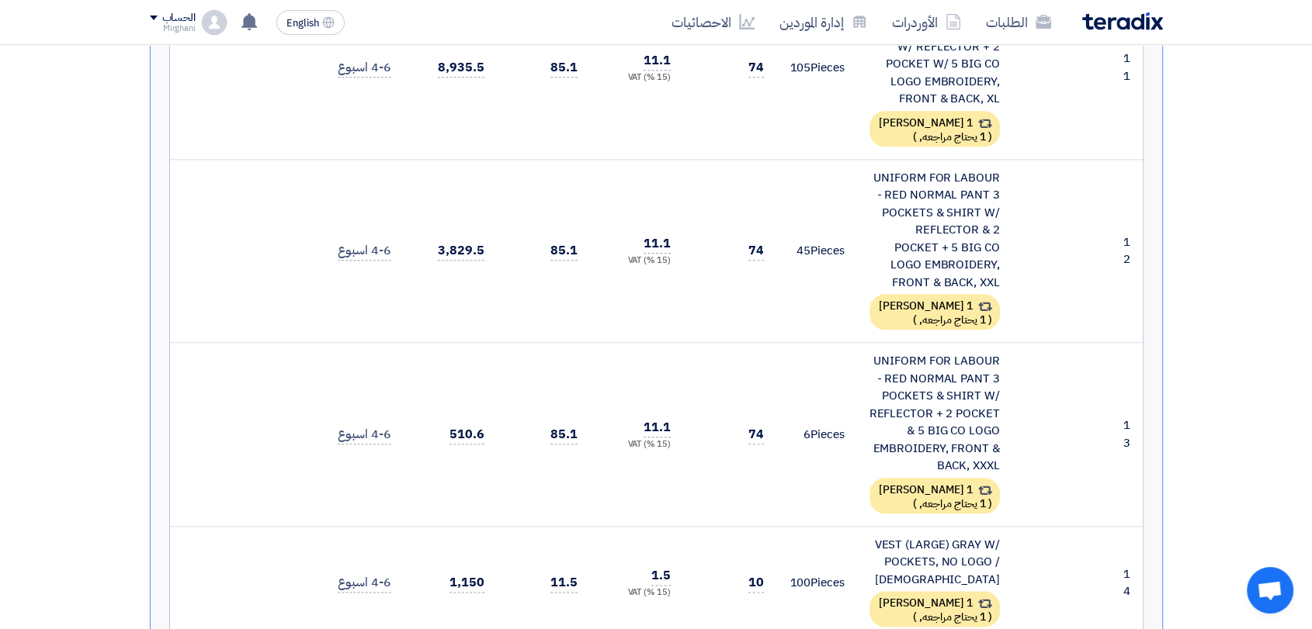
scroll to position [1638, 0]
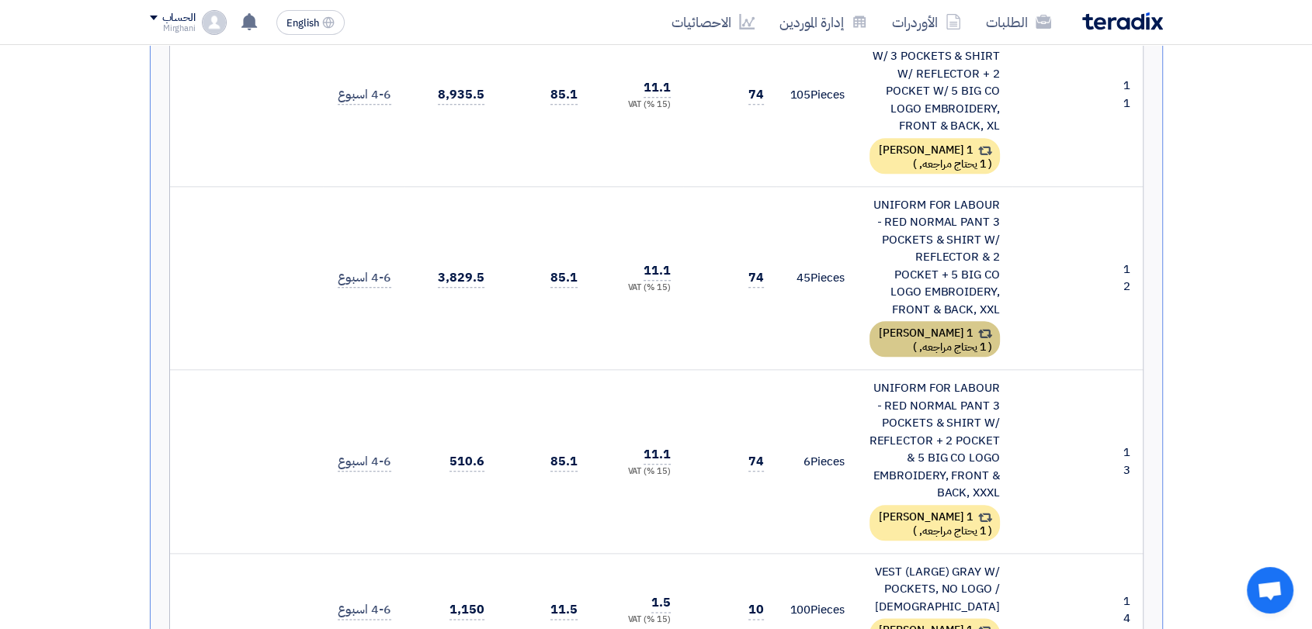
click at [919, 331] on div "1 [PERSON_NAME] ( 1 يحتاج مراجعه, )" at bounding box center [934, 339] width 130 height 36
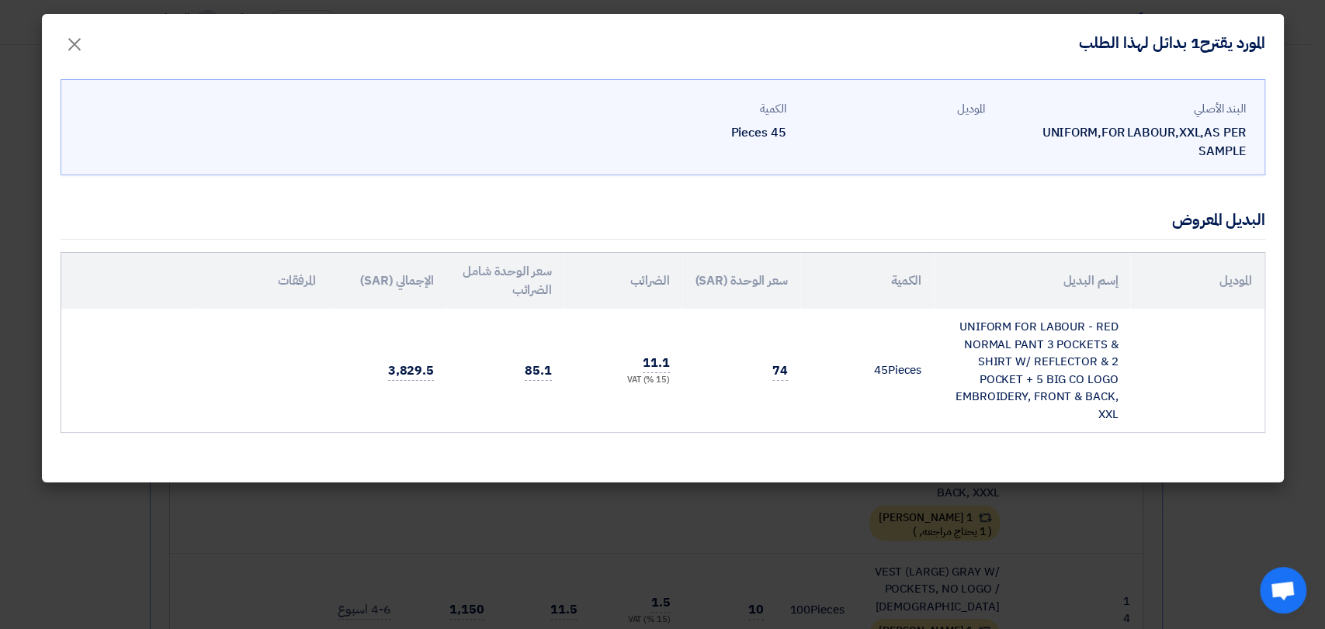
drag, startPoint x: 770, startPoint y: 374, endPoint x: 862, endPoint y: 379, distance: 91.7
click at [862, 379] on tr "UNIFORM FOR LABOUR - RED NORMAL PANT 3 POCKETS & SHIRT W/ REFLECTOR & 2 POCKET …" at bounding box center [662, 370] width 1203 height 123
click at [862, 379] on td "45 Pieces" at bounding box center [866, 370] width 133 height 123
drag, startPoint x: 820, startPoint y: 392, endPoint x: 735, endPoint y: 383, distance: 85.1
click at [735, 383] on tr "UNIFORM FOR LABOUR - RED NORMAL PANT 3 POCKETS & SHIRT W/ REFLECTOR & 2 POCKET …" at bounding box center [662, 370] width 1203 height 123
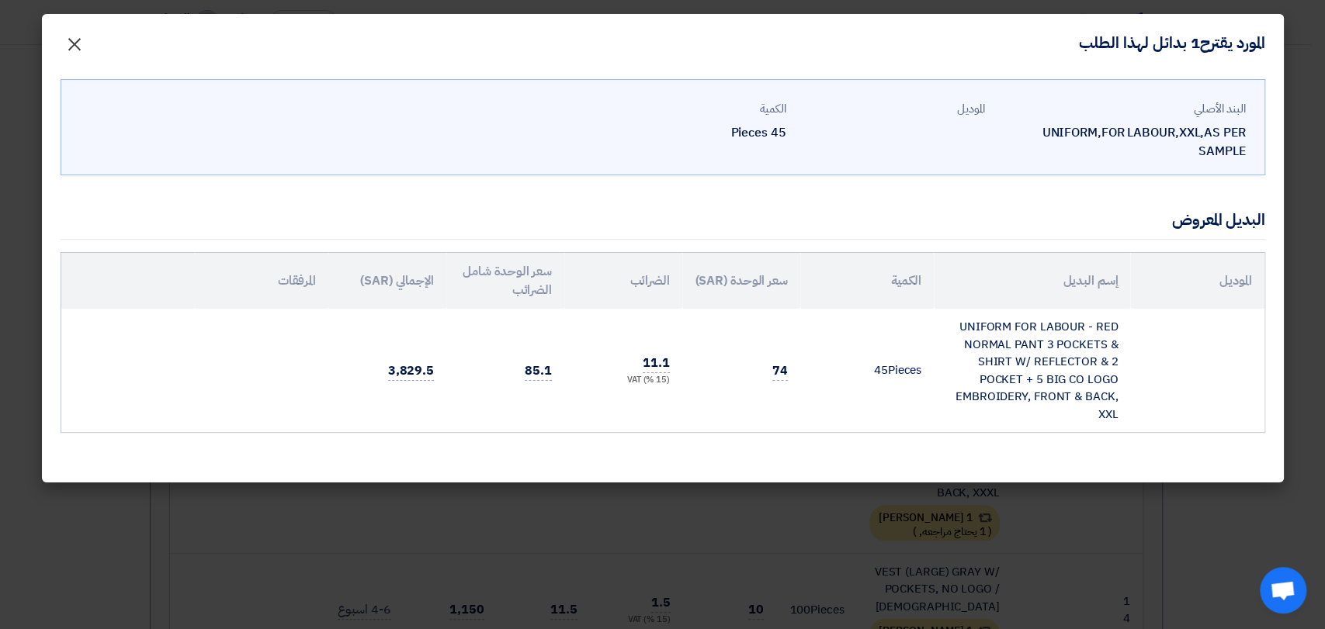
click at [60, 38] on button "×" at bounding box center [74, 40] width 43 height 31
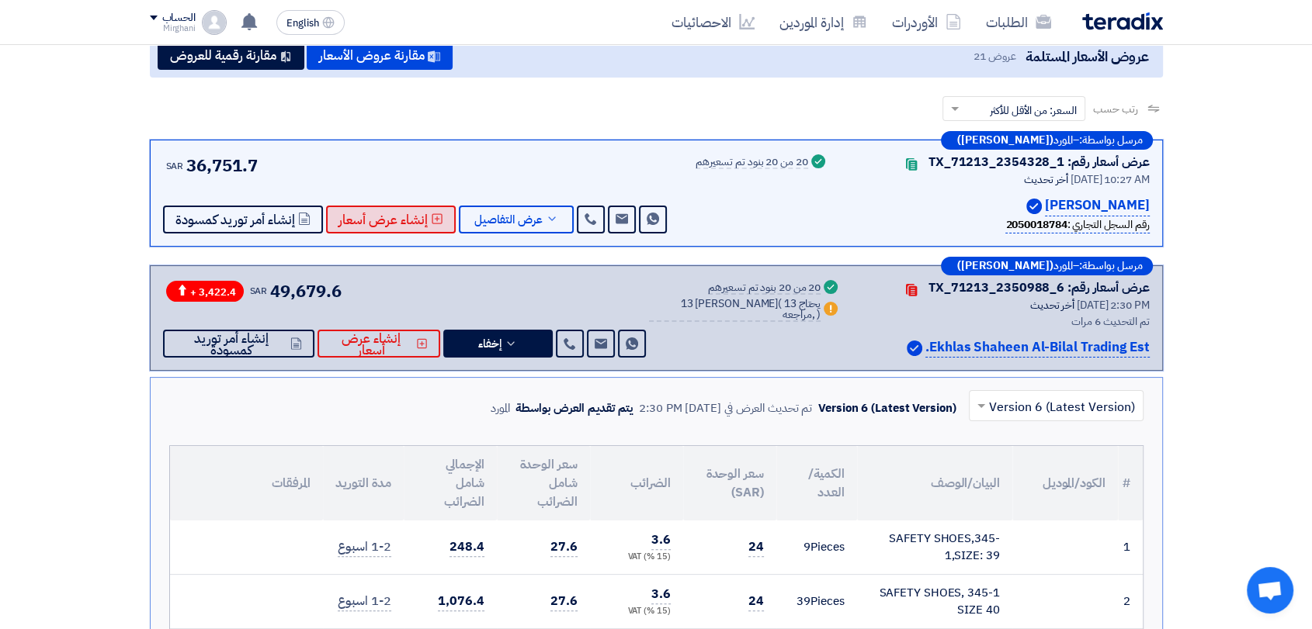
scroll to position [86, 0]
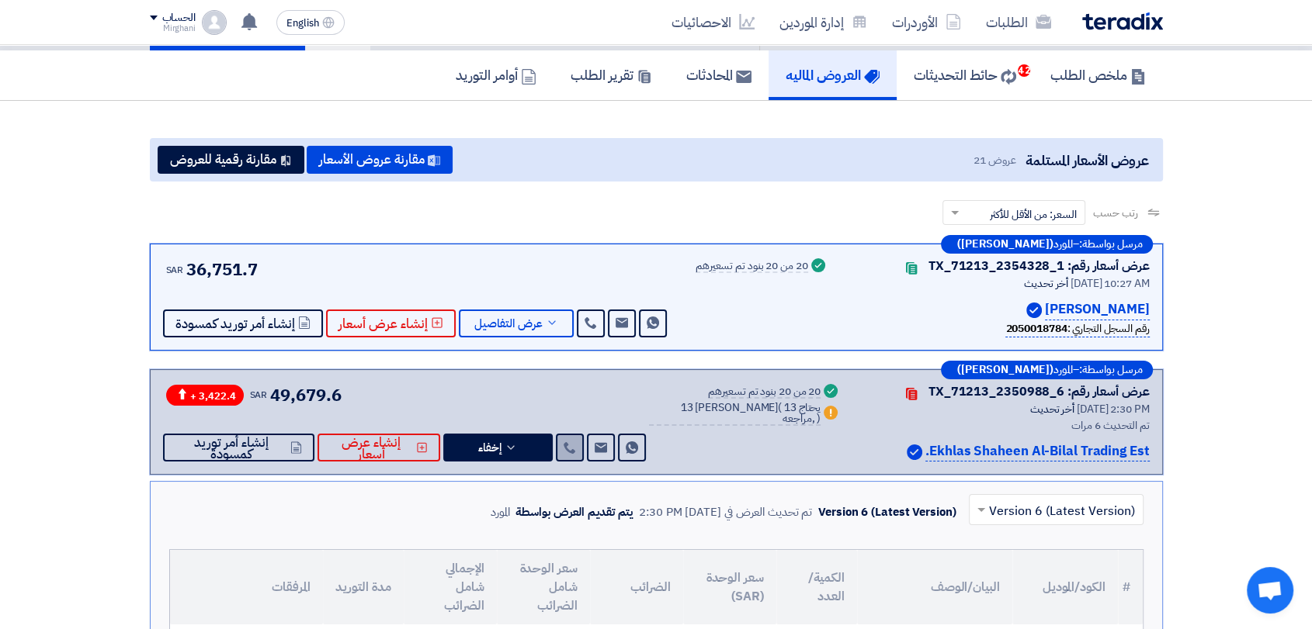
click at [576, 451] on icon at bounding box center [569, 448] width 12 height 12
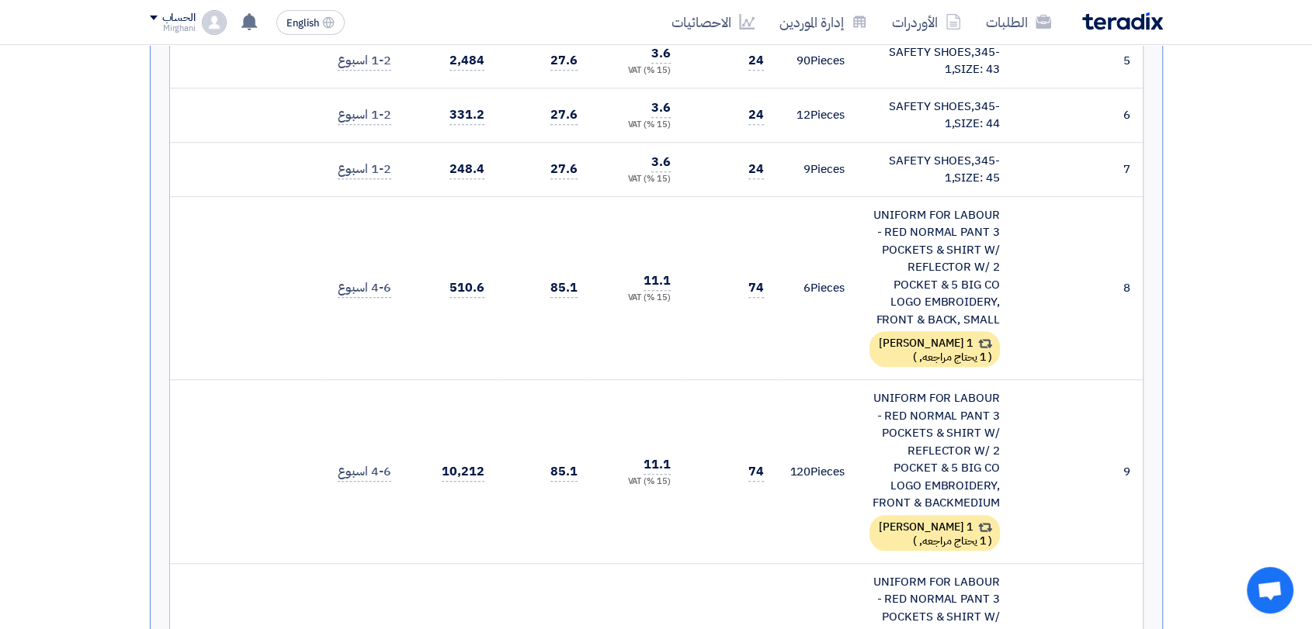
scroll to position [948, 0]
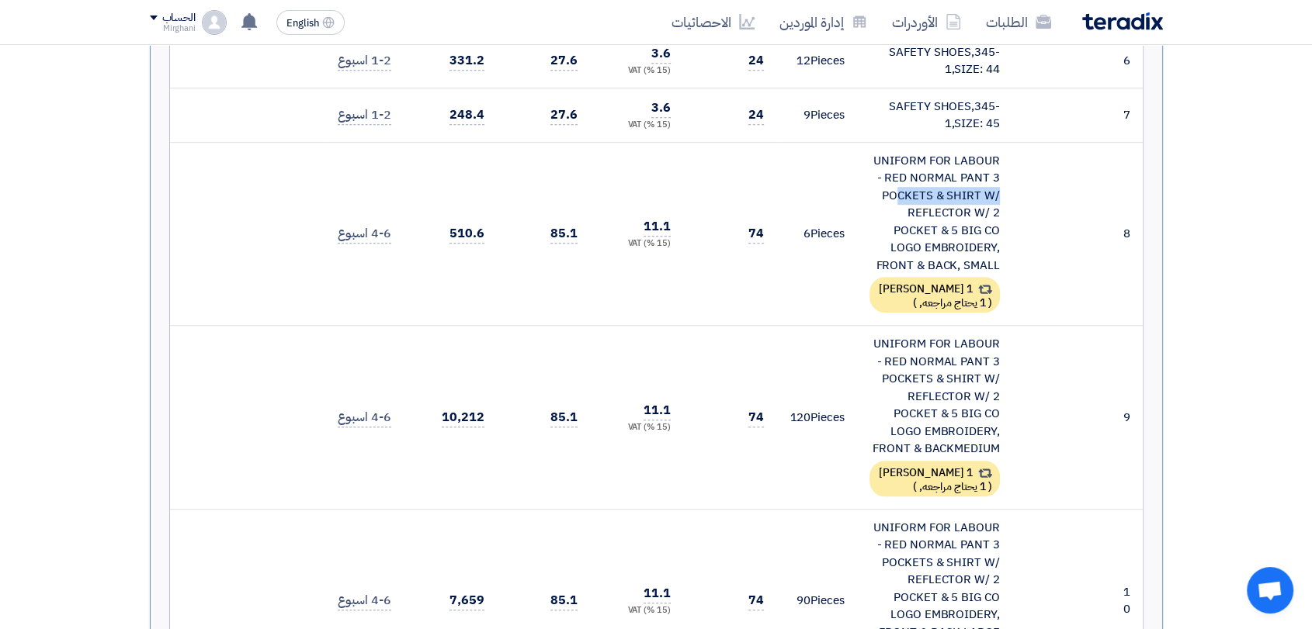
drag, startPoint x: 869, startPoint y: 160, endPoint x: 950, endPoint y: 169, distance: 81.3
click at [973, 171] on div "UNIFORM FOR LABOUR - RED NORMAL PANT 3 POCKETS & SHIRT W/ REFLECTOR W/ 2 POCKET…" at bounding box center [934, 213] width 130 height 123
click at [881, 167] on div "UNIFORM FOR LABOUR - RED NORMAL PANT 3 POCKETS & SHIRT W/ REFLECTOR W/ 2 POCKET…" at bounding box center [934, 213] width 130 height 123
drag, startPoint x: 874, startPoint y: 151, endPoint x: 1006, endPoint y: 197, distance: 139.7
click at [1006, 197] on td "UNIFORM FOR LABOUR - RED NORMAL PANT 3 POCKETS & SHIRT W/ REFLECTOR W/ 2 POCKET…" at bounding box center [934, 234] width 155 height 184
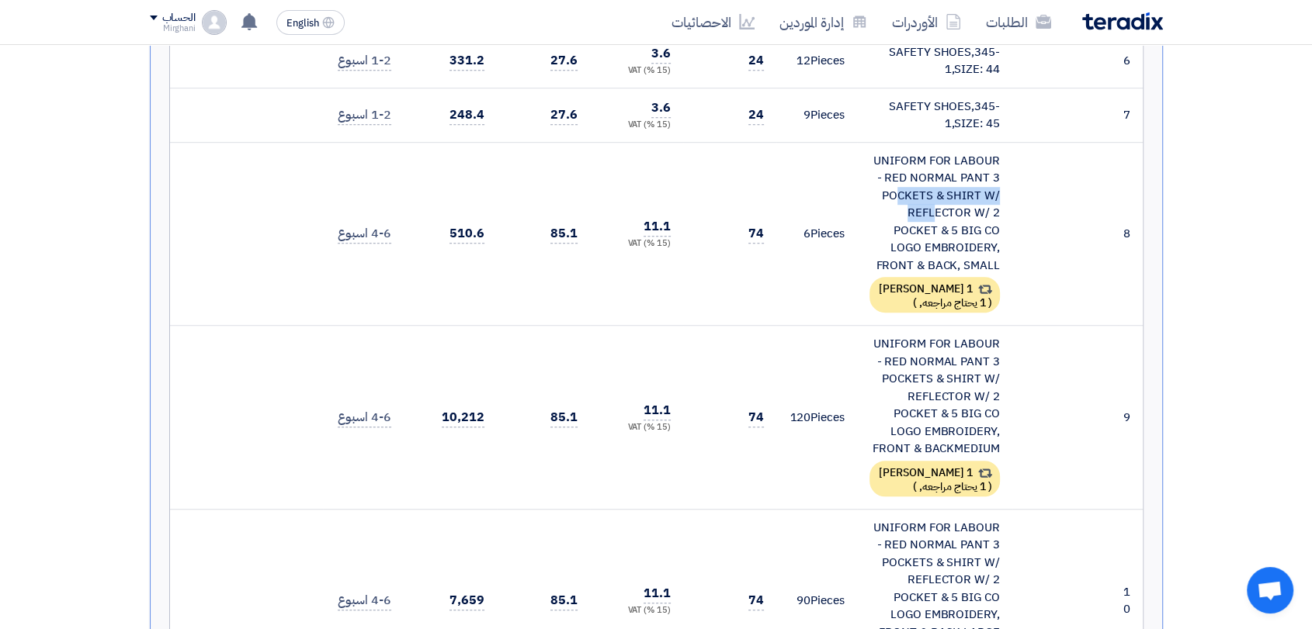
click at [1005, 200] on td "UNIFORM FOR LABOUR - RED NORMAL PANT 3 POCKETS & SHIRT W/ REFLECTOR W/ 2 POCKET…" at bounding box center [934, 234] width 155 height 184
click at [989, 175] on div "UNIFORM FOR LABOUR - RED NORMAL PANT 3 POCKETS & SHIRT W/ REFLECTOR W/ 2 POCKET…" at bounding box center [934, 213] width 130 height 123
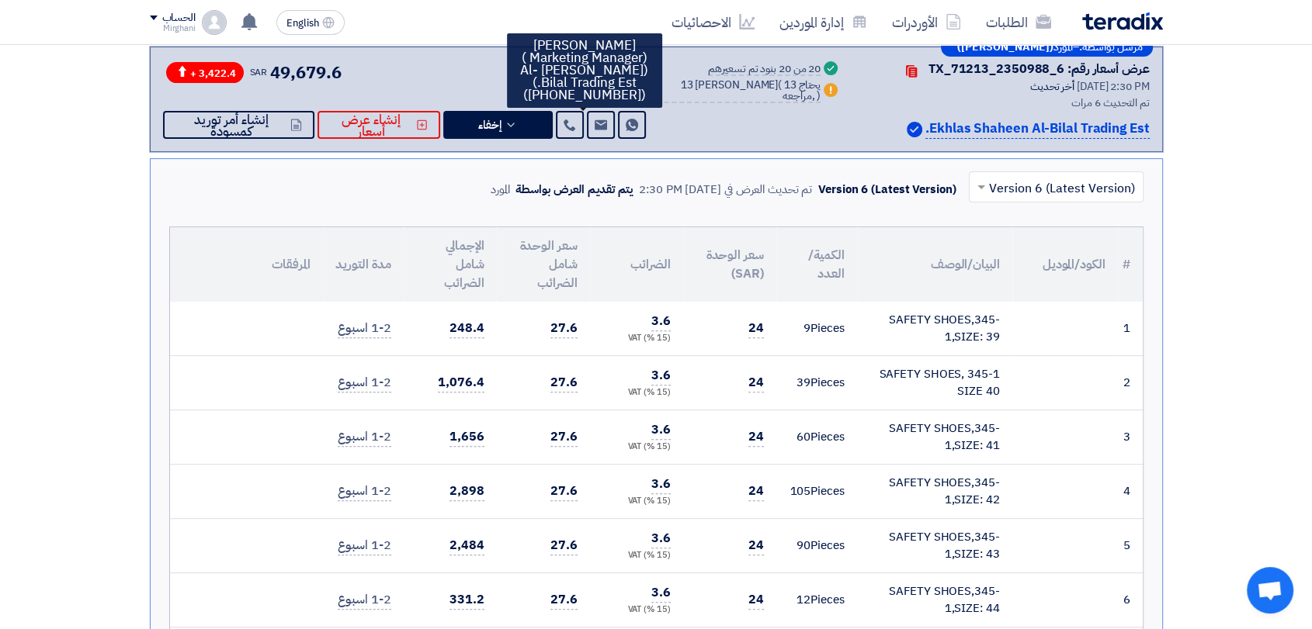
scroll to position [258, 0]
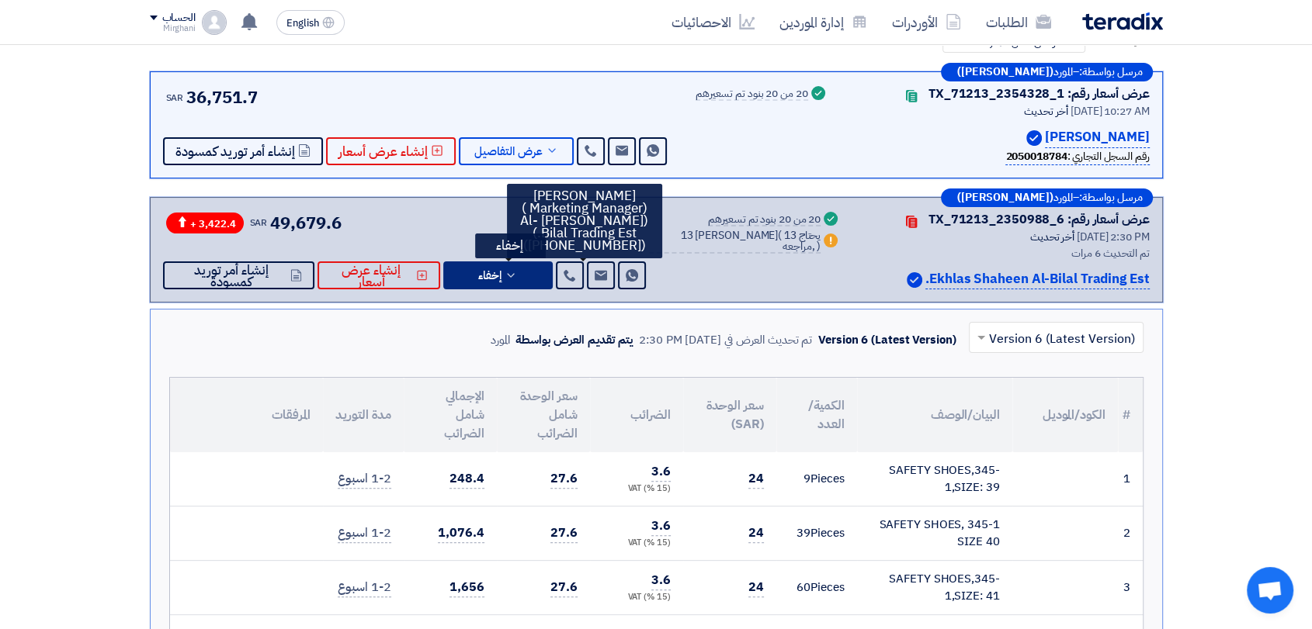
click at [517, 275] on icon at bounding box center [510, 275] width 12 height 12
